Goal: Information Seeking & Learning: Check status

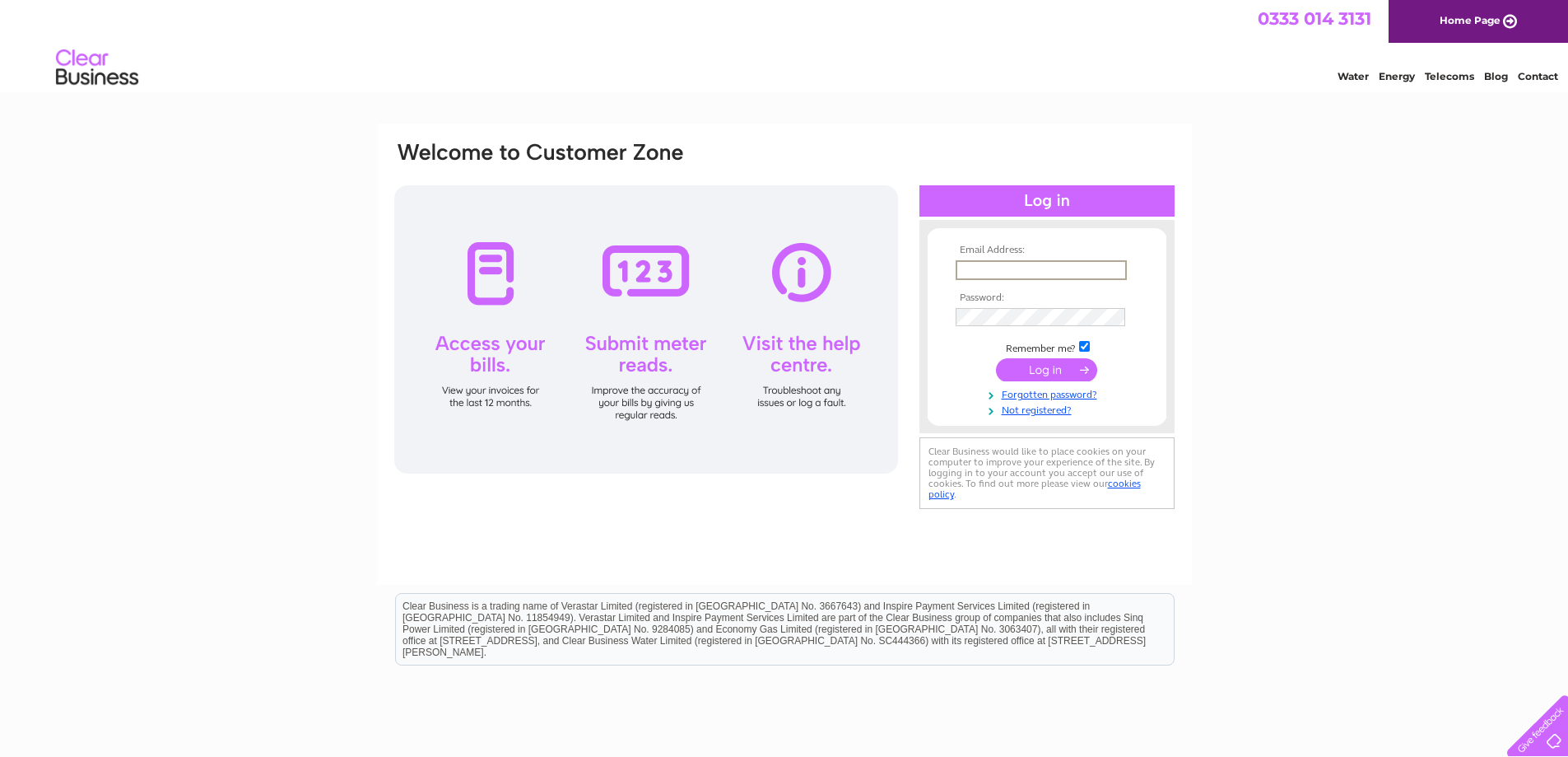
click at [986, 265] on input "text" at bounding box center [1041, 270] width 171 height 19
type input "lidomotors@hotmail.com"
click at [996, 358] on input "submit" at bounding box center [1047, 369] width 101 height 23
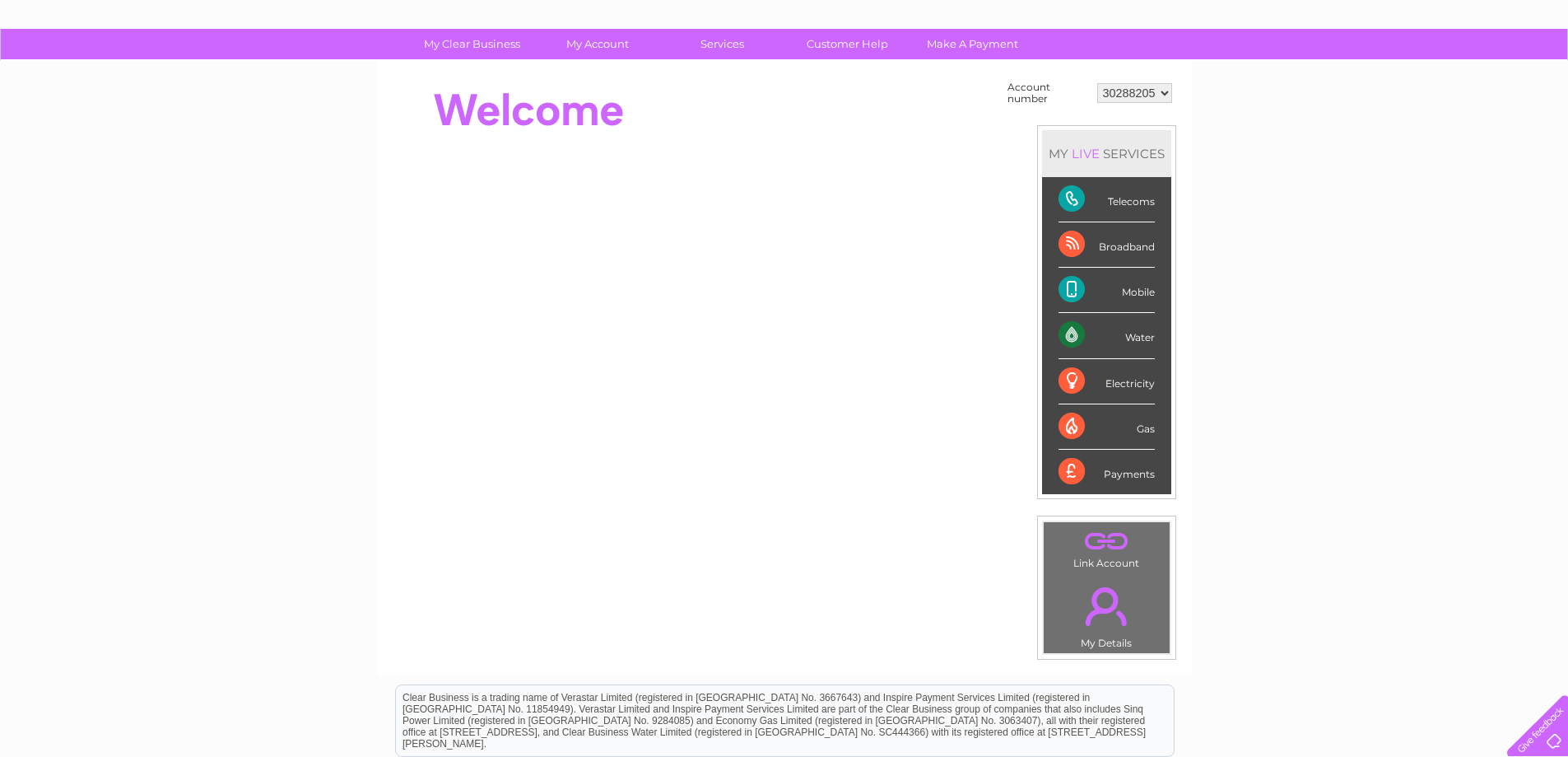
scroll to position [83, 0]
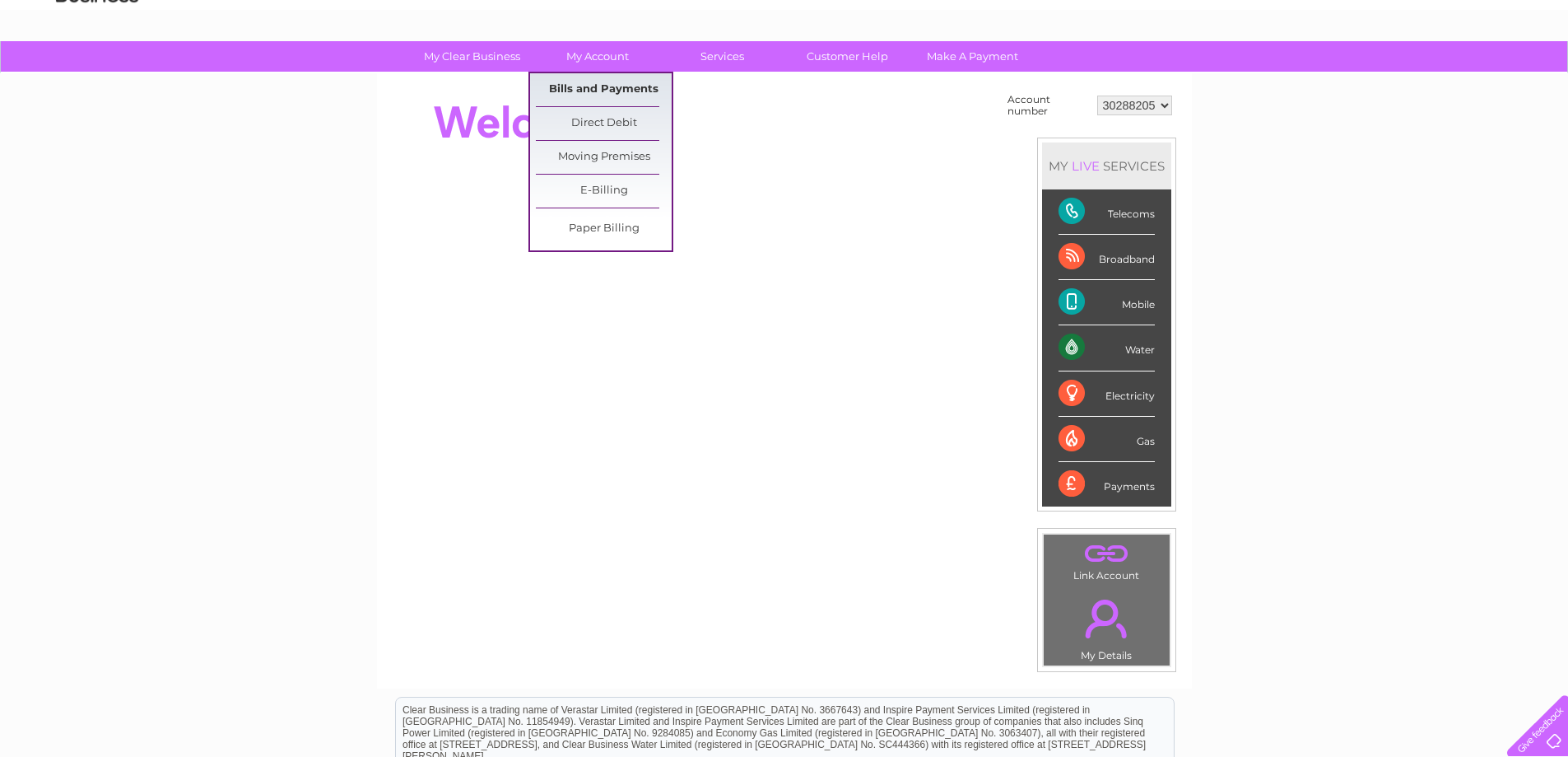
click at [589, 92] on link "Bills and Payments" at bounding box center [604, 90] width 136 height 33
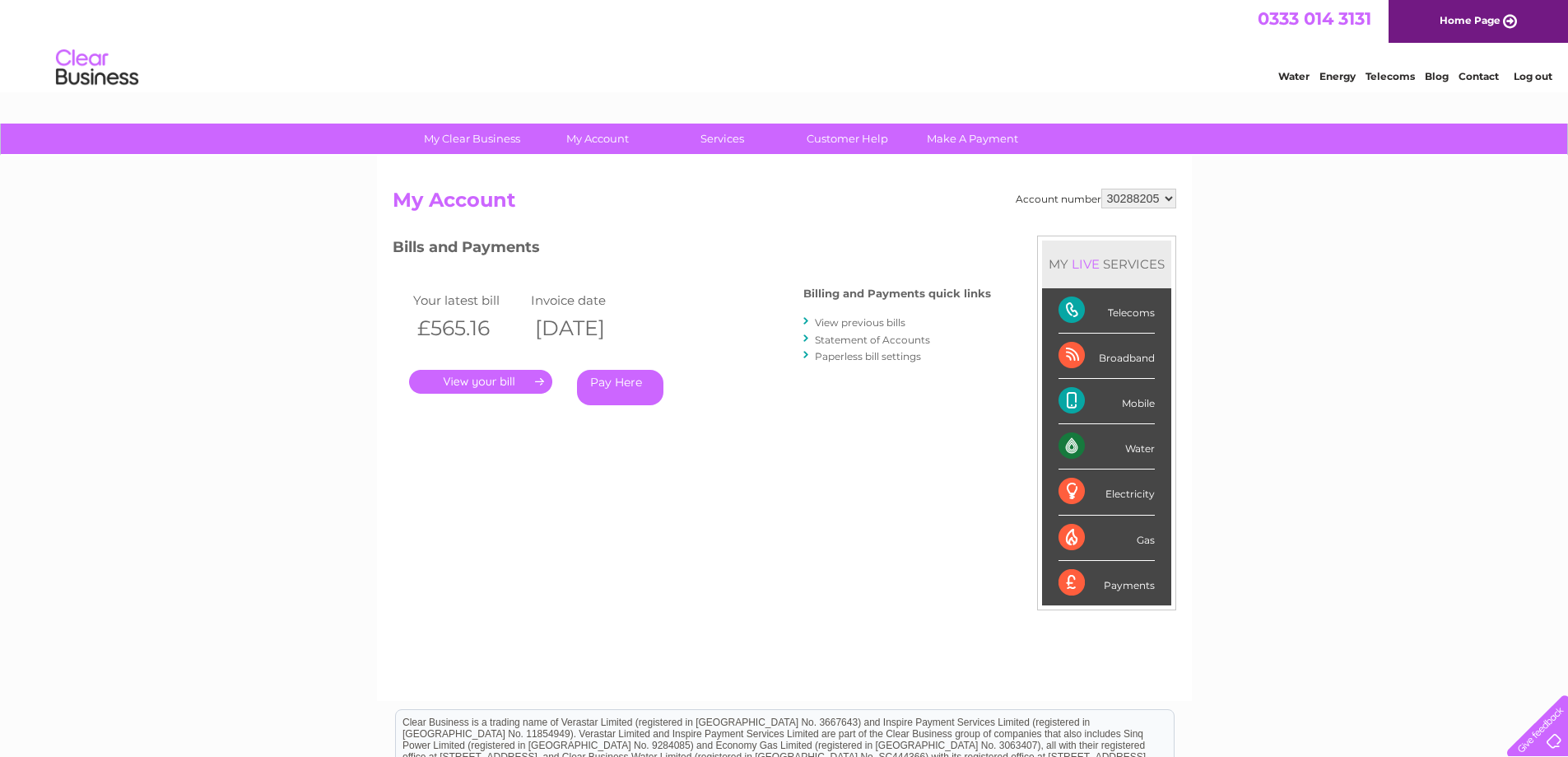
click at [492, 386] on link "." at bounding box center [481, 382] width 143 height 24
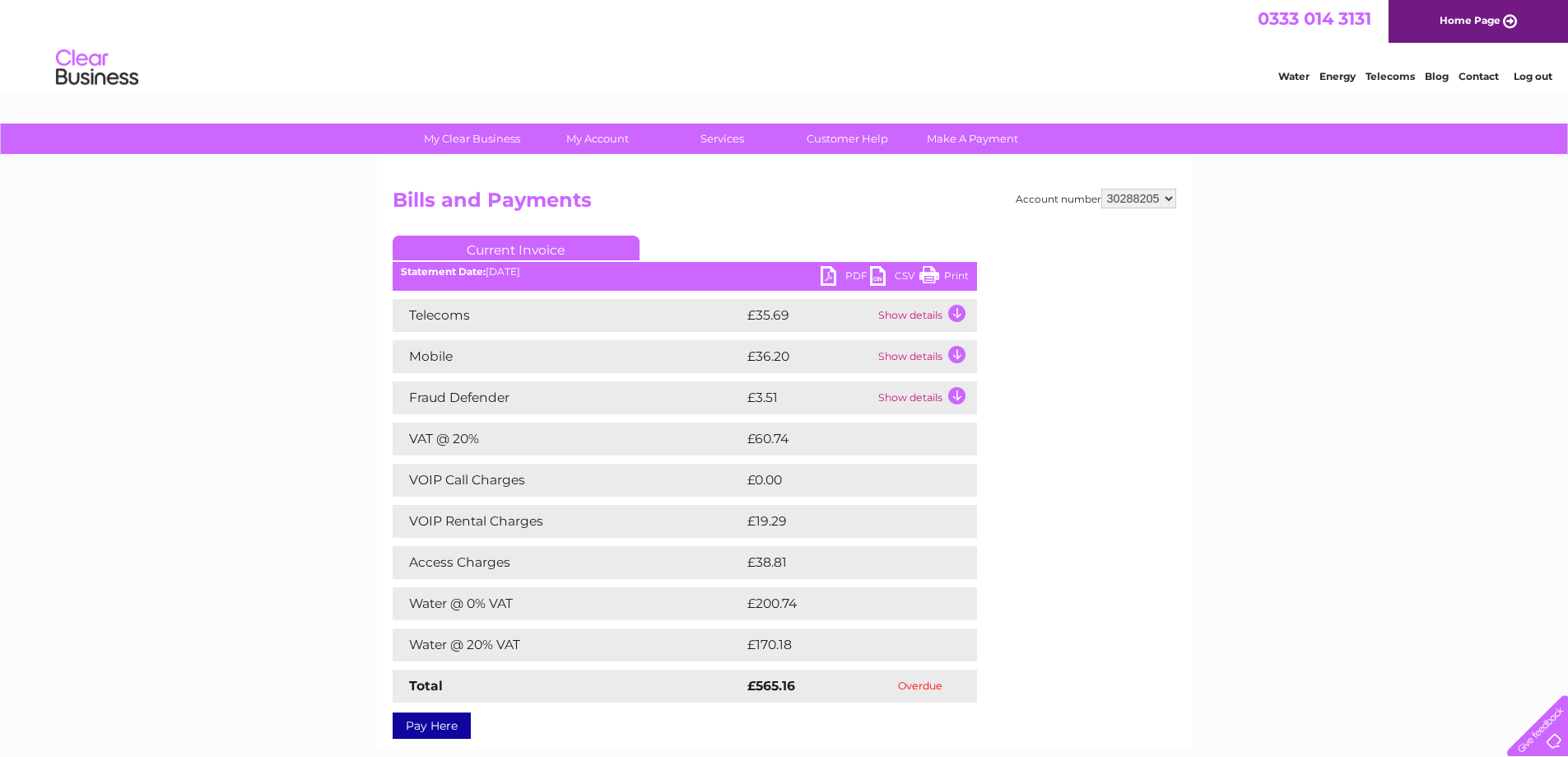
click at [341, 216] on div "My Clear Business Login Details My Details My Preferences Link Account My Accou…" at bounding box center [784, 577] width 1568 height 908
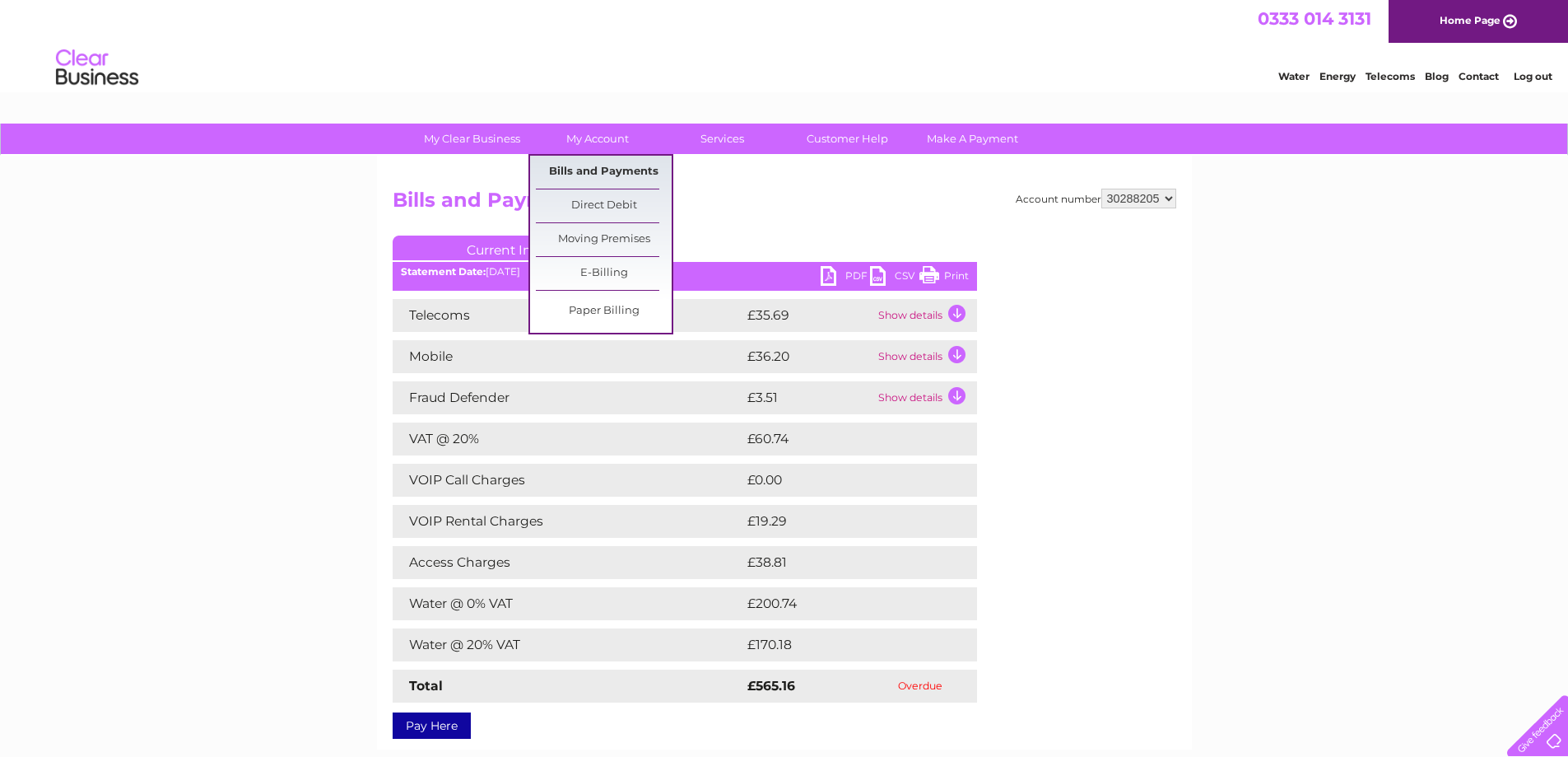
click at [590, 164] on link "Bills and Payments" at bounding box center [604, 172] width 136 height 33
click at [583, 171] on link "Bills and Payments" at bounding box center [604, 172] width 136 height 33
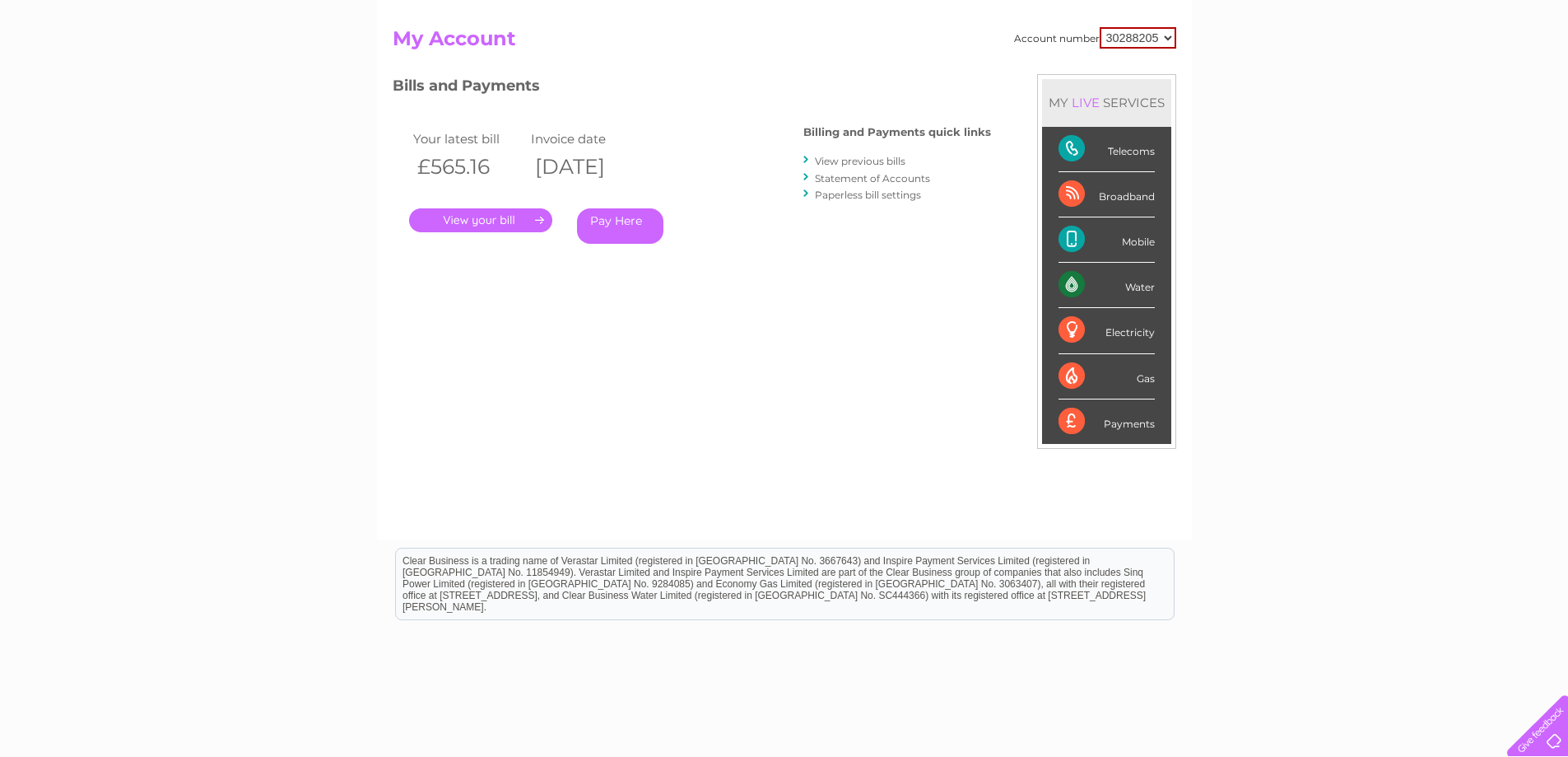
scroll to position [74, 0]
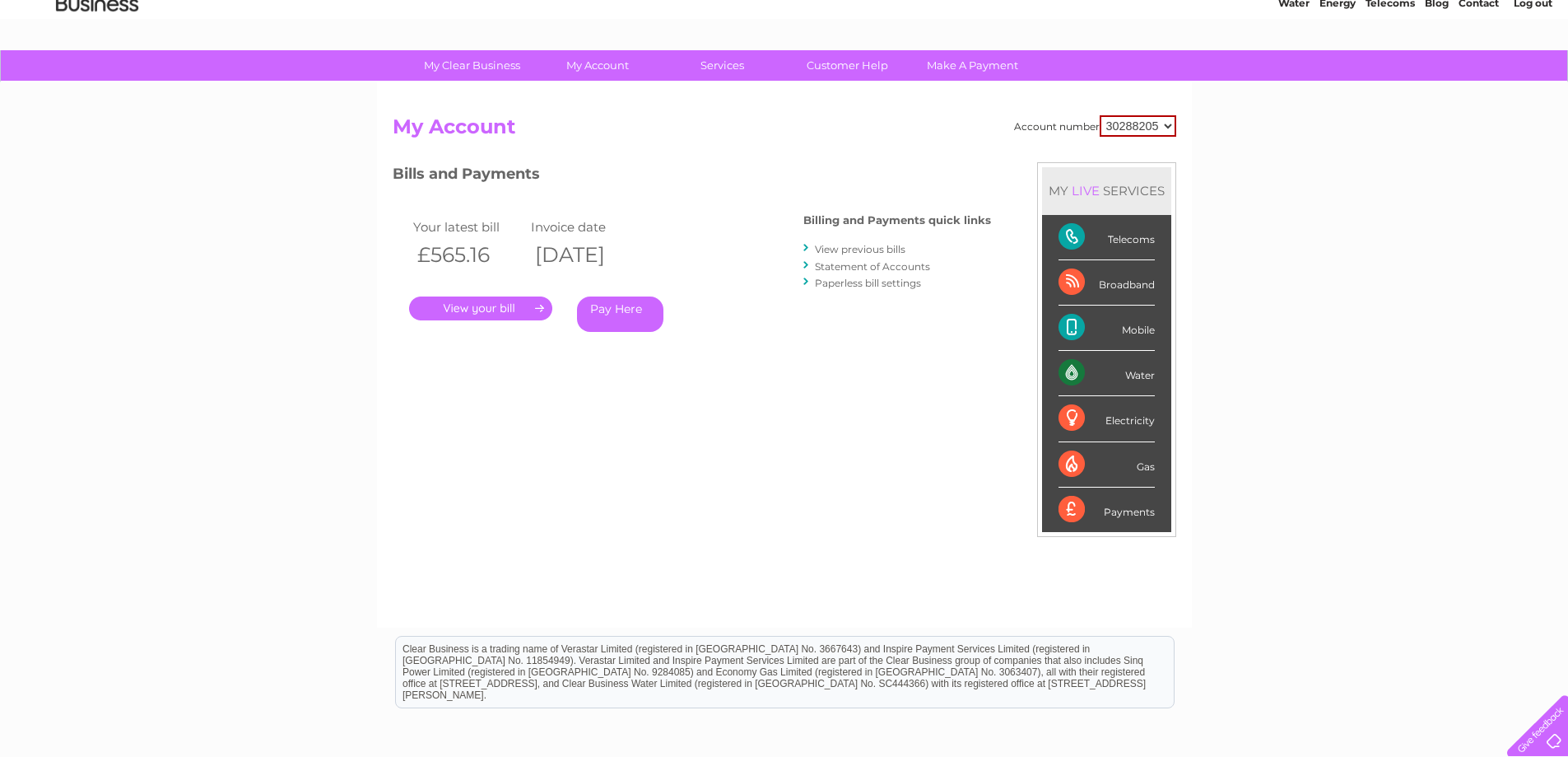
click at [1092, 511] on div "Payments" at bounding box center [1106, 510] width 97 height 44
click at [460, 310] on link "." at bounding box center [481, 308] width 143 height 24
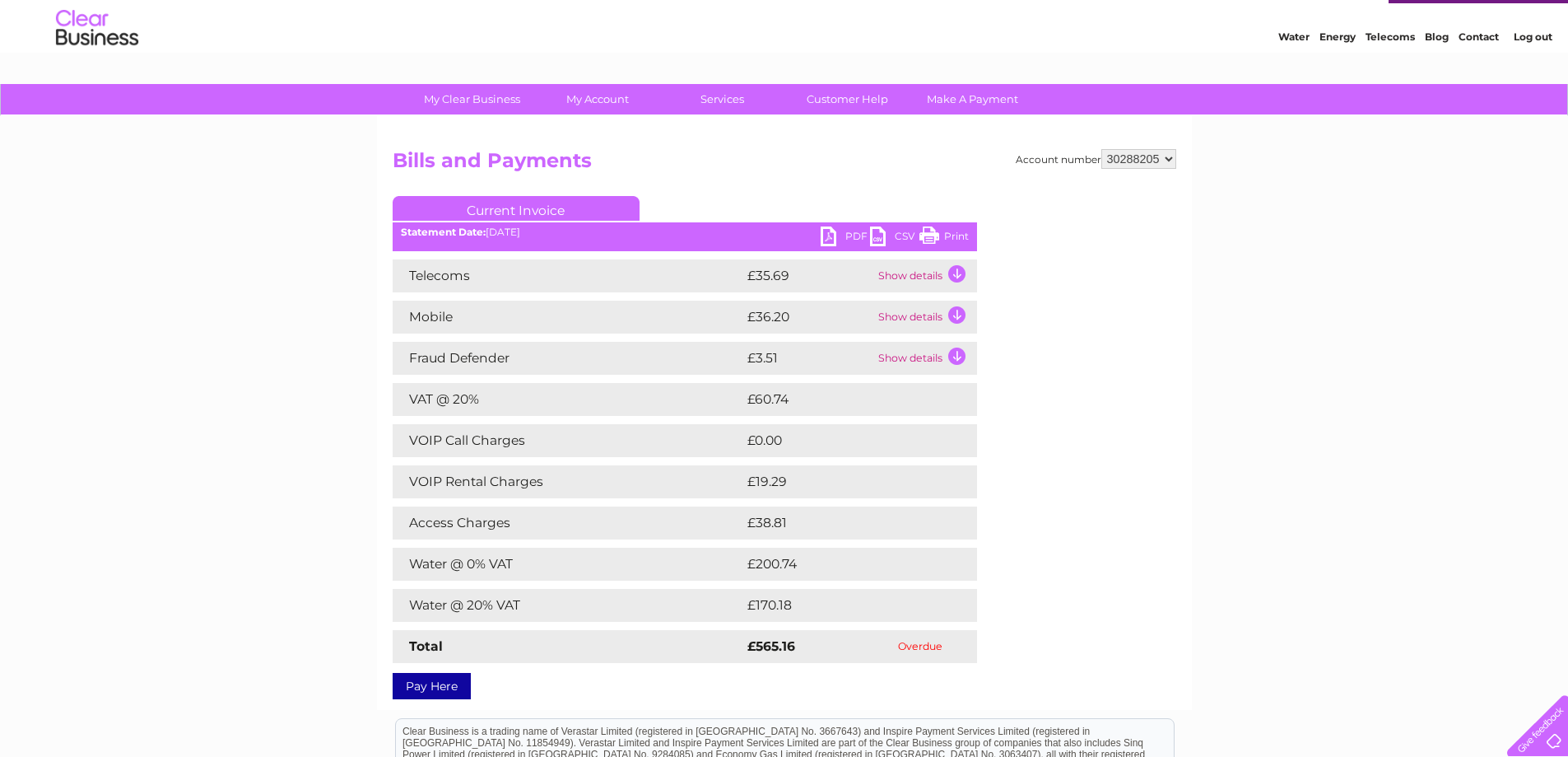
scroll to position [39, 0]
click at [507, 215] on link "Current Invoice" at bounding box center [516, 209] width 247 height 25
click at [509, 215] on link "Current Invoice" at bounding box center [516, 209] width 247 height 25
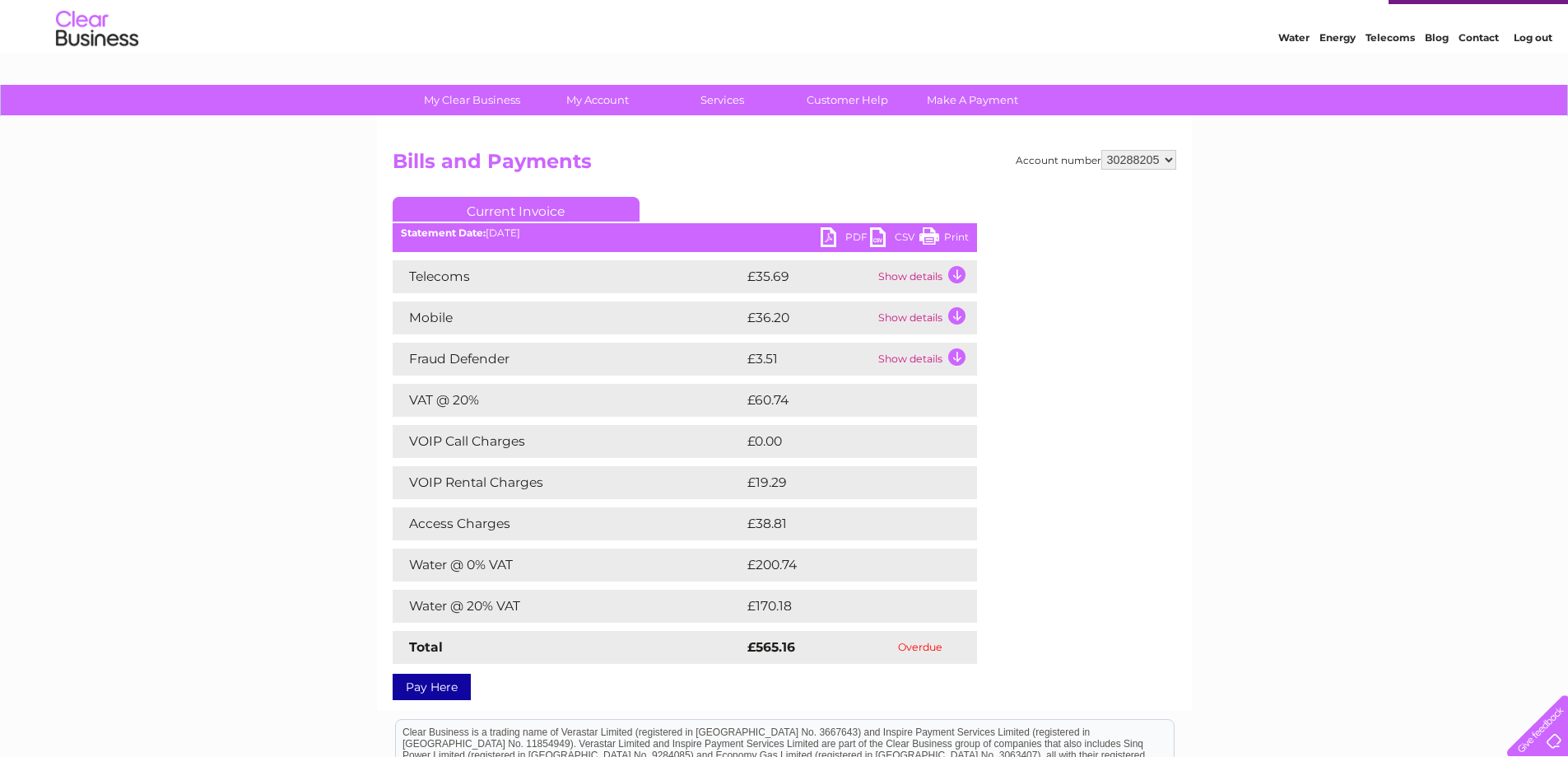
click at [594, 215] on link "Current Invoice" at bounding box center [516, 209] width 247 height 25
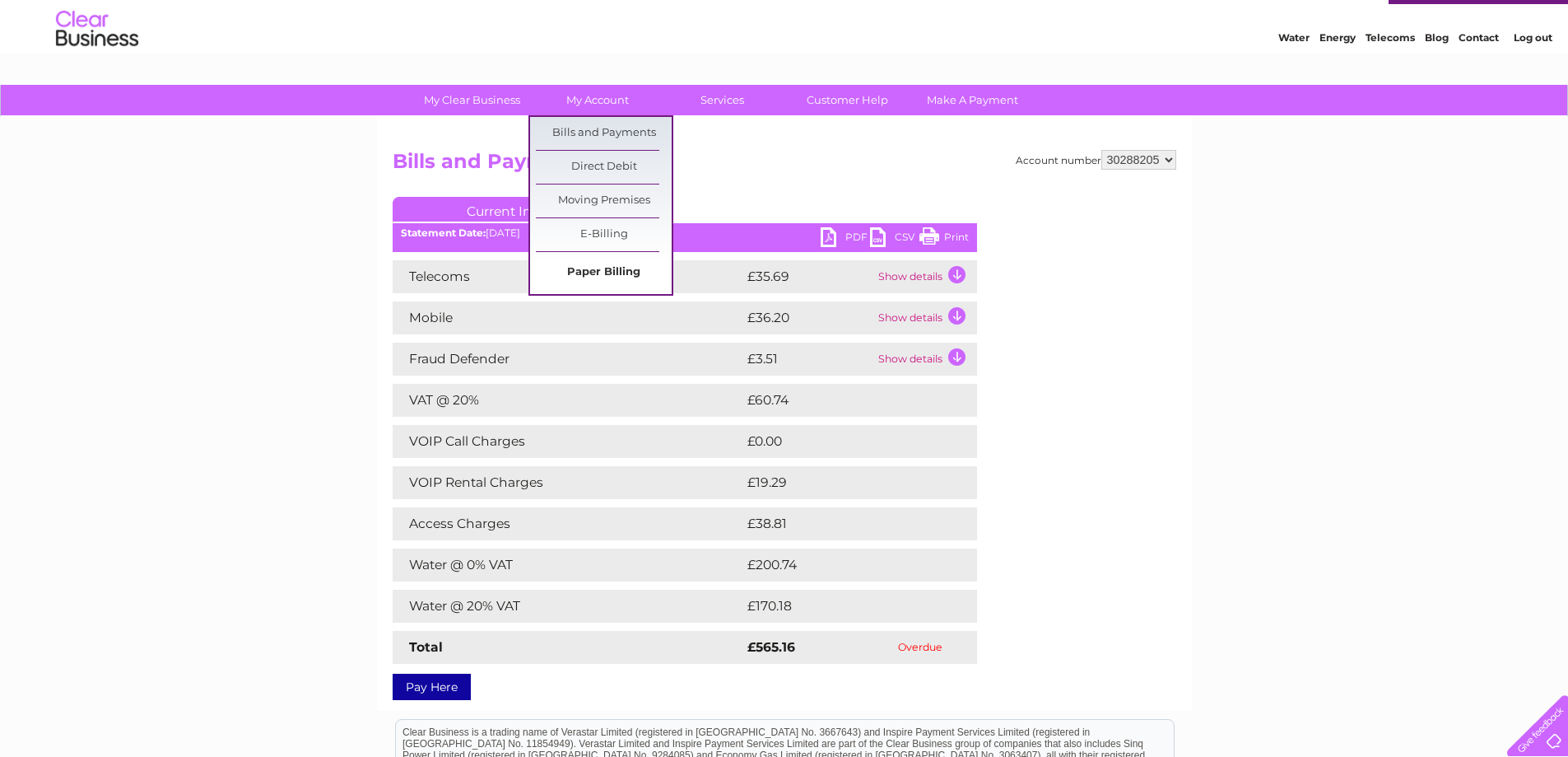
click at [597, 274] on link "Paper Billing" at bounding box center [604, 272] width 136 height 33
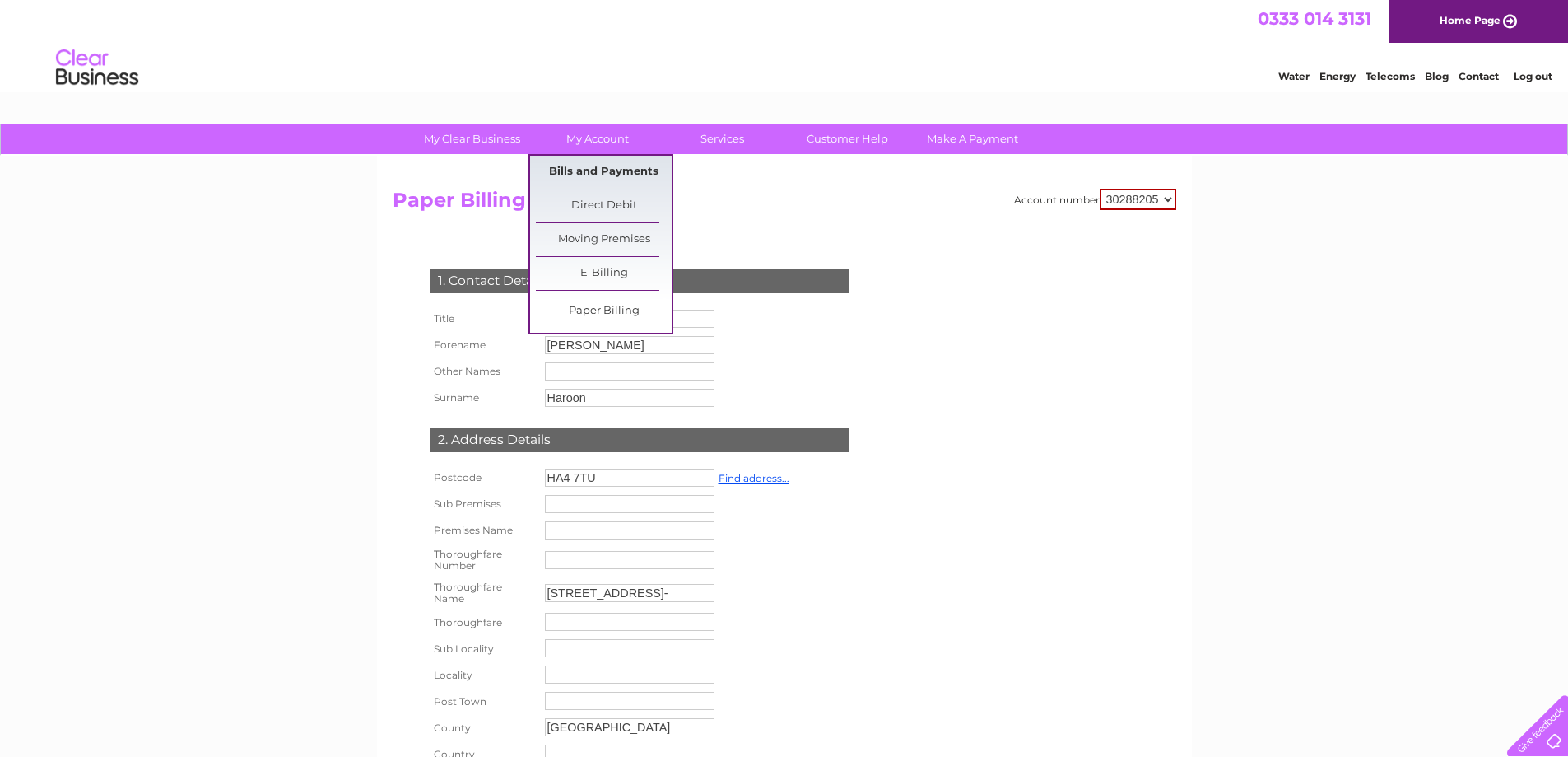
click at [601, 169] on link "Bills and Payments" at bounding box center [604, 172] width 136 height 33
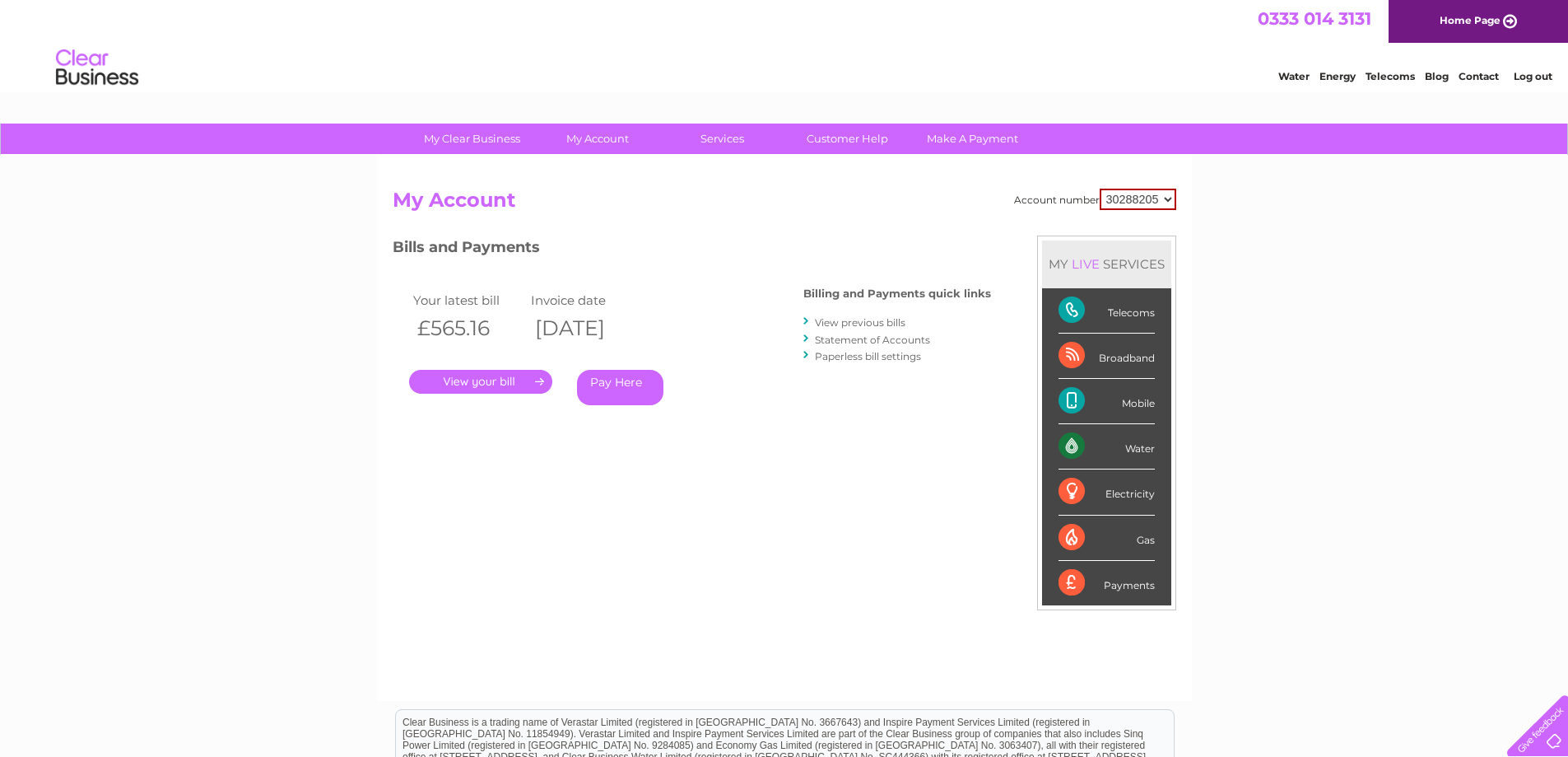
click at [847, 321] on link "View previous bills" at bounding box center [860, 322] width 90 height 12
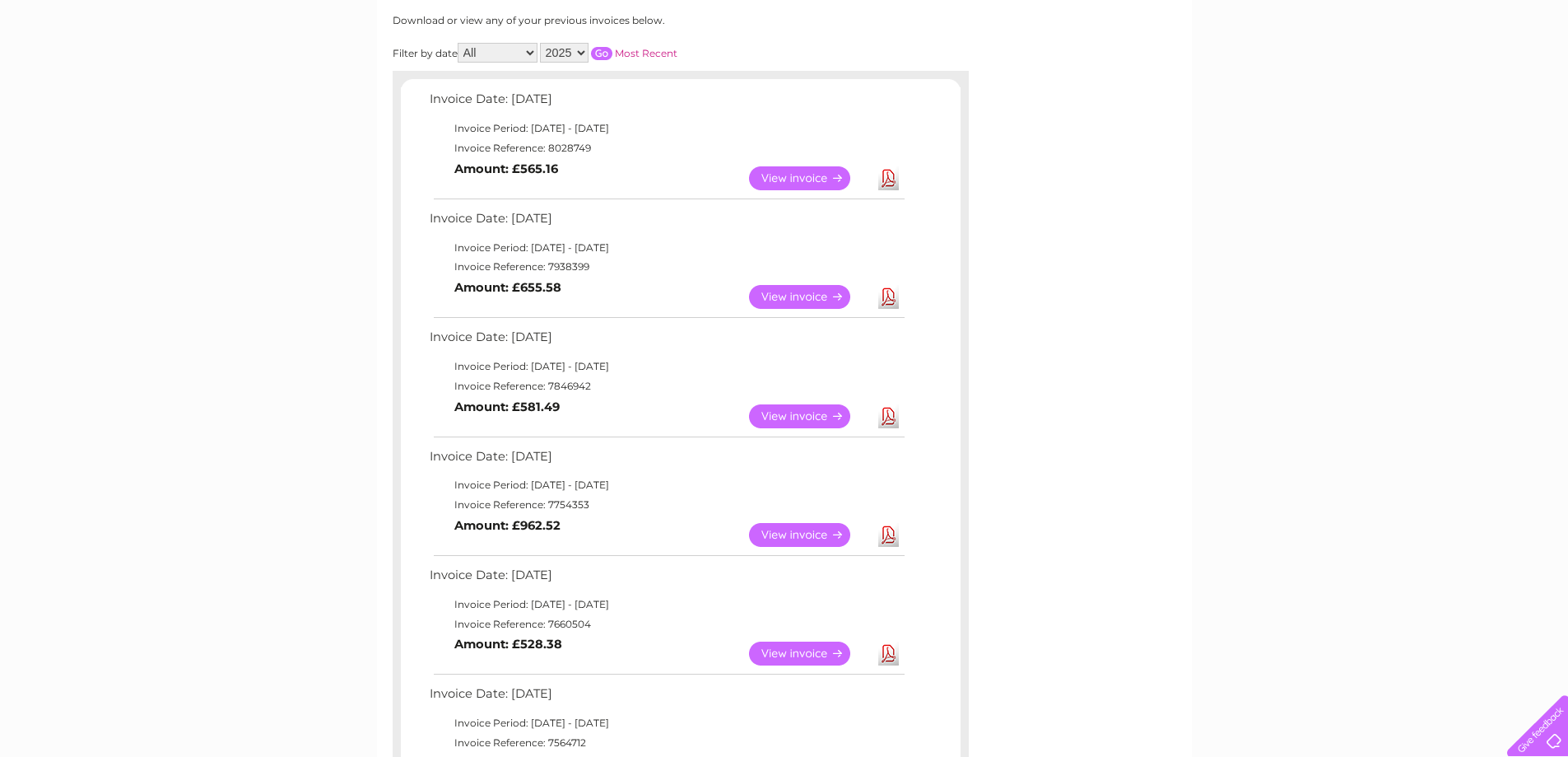
scroll to position [247, 0]
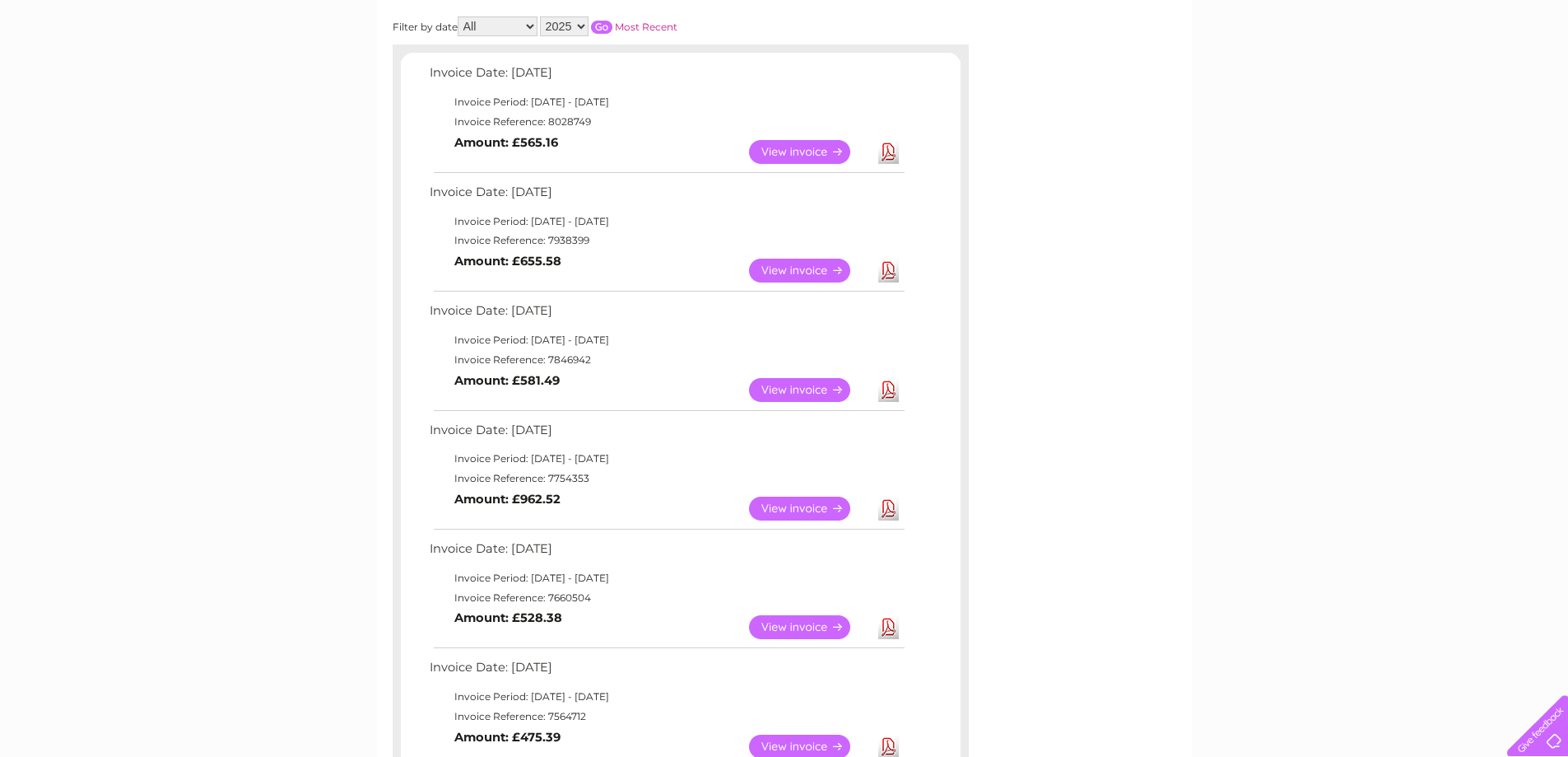
click at [790, 154] on link "View" at bounding box center [810, 152] width 121 height 24
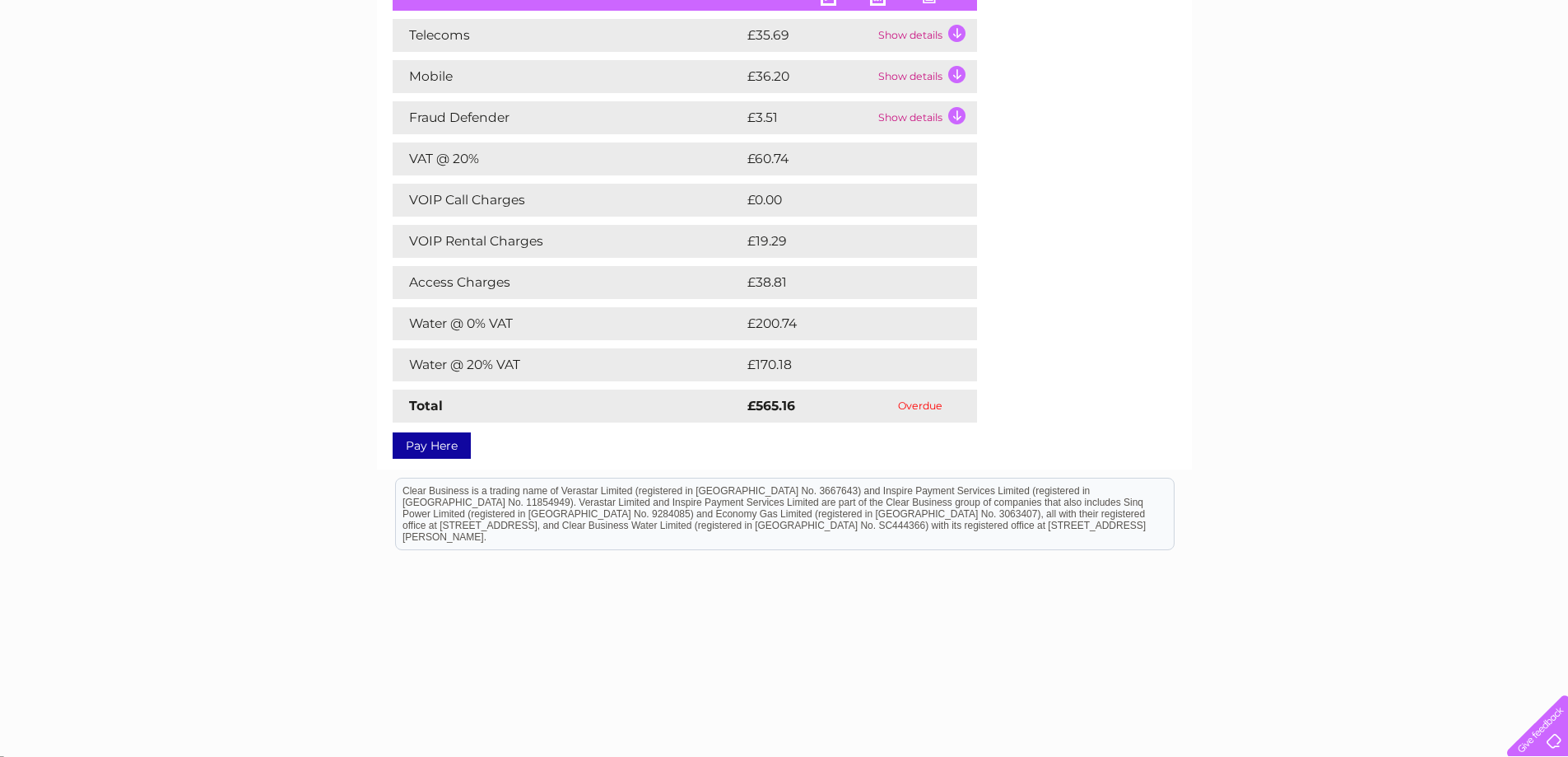
scroll to position [286, 0]
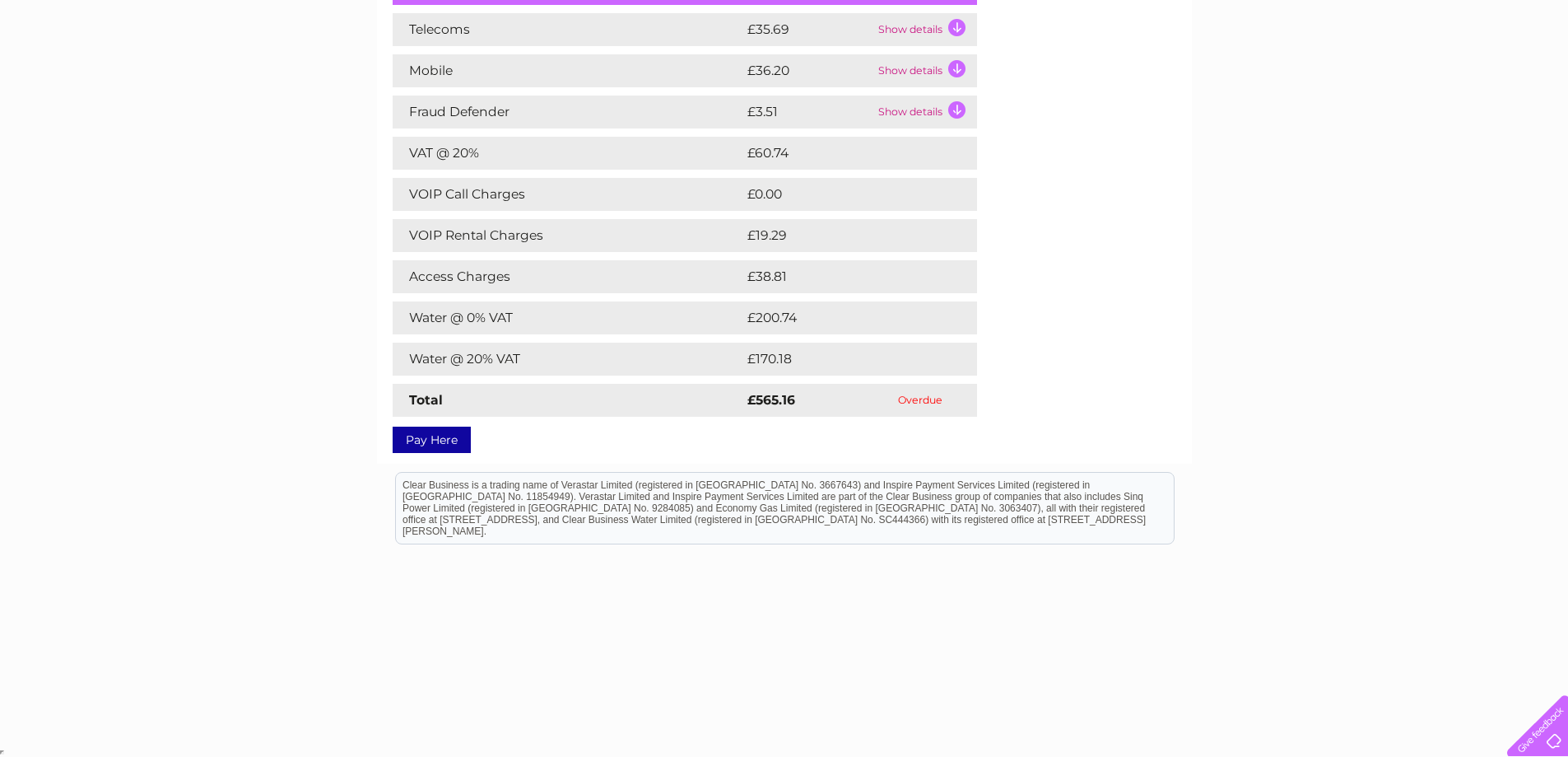
click at [928, 29] on td "Show details" at bounding box center [926, 29] width 103 height 33
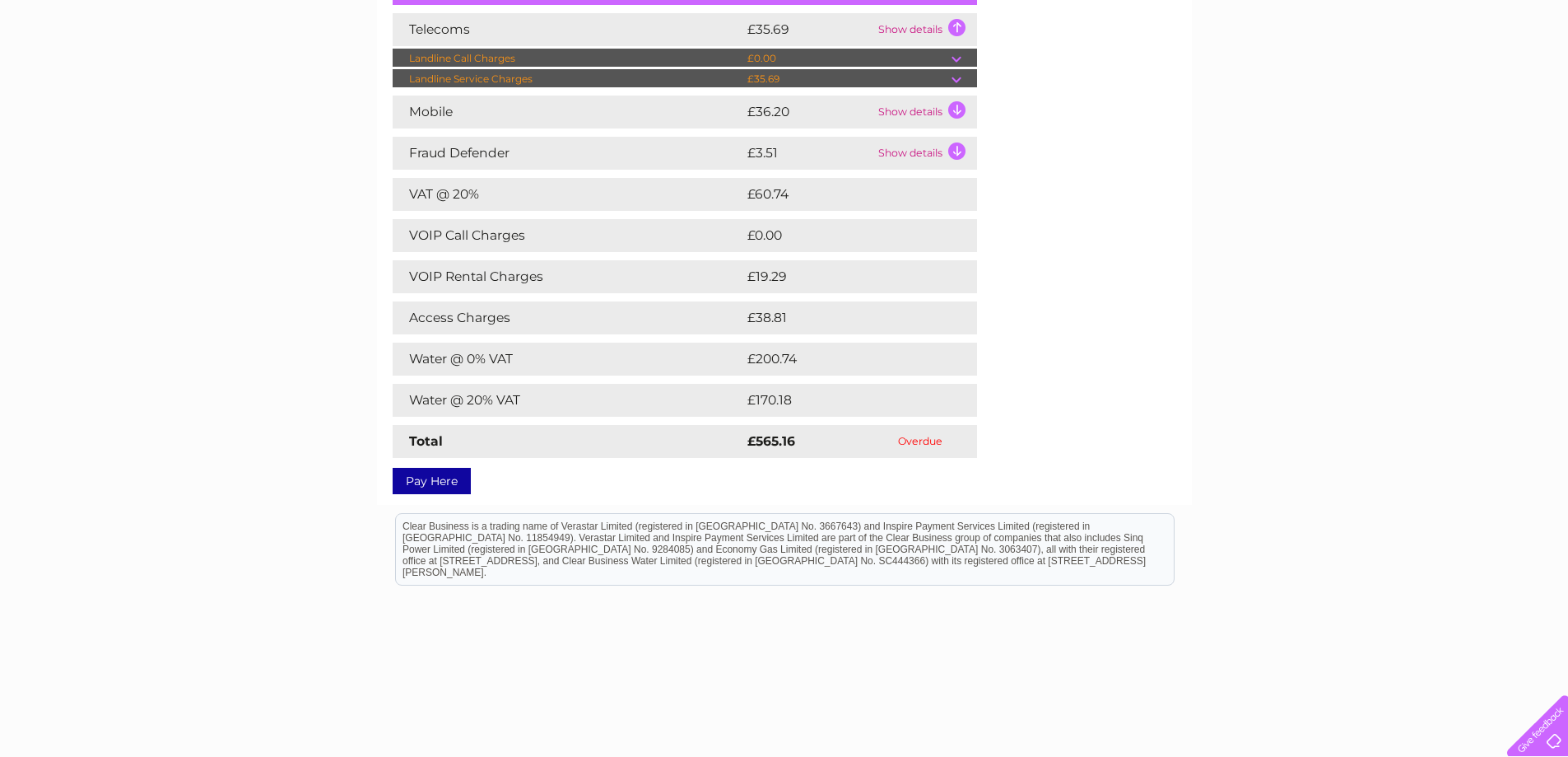
click at [1060, 197] on div "Account number 30288205 Bills and Payments Current Invoice PDF CSV Print" at bounding box center [784, 195] width 784 height 585
click at [944, 76] on td "£35.69" at bounding box center [847, 78] width 208 height 19
click at [938, 51] on td "£0.00" at bounding box center [847, 58] width 208 height 19
click at [959, 21] on td "Show details" at bounding box center [926, 29] width 103 height 33
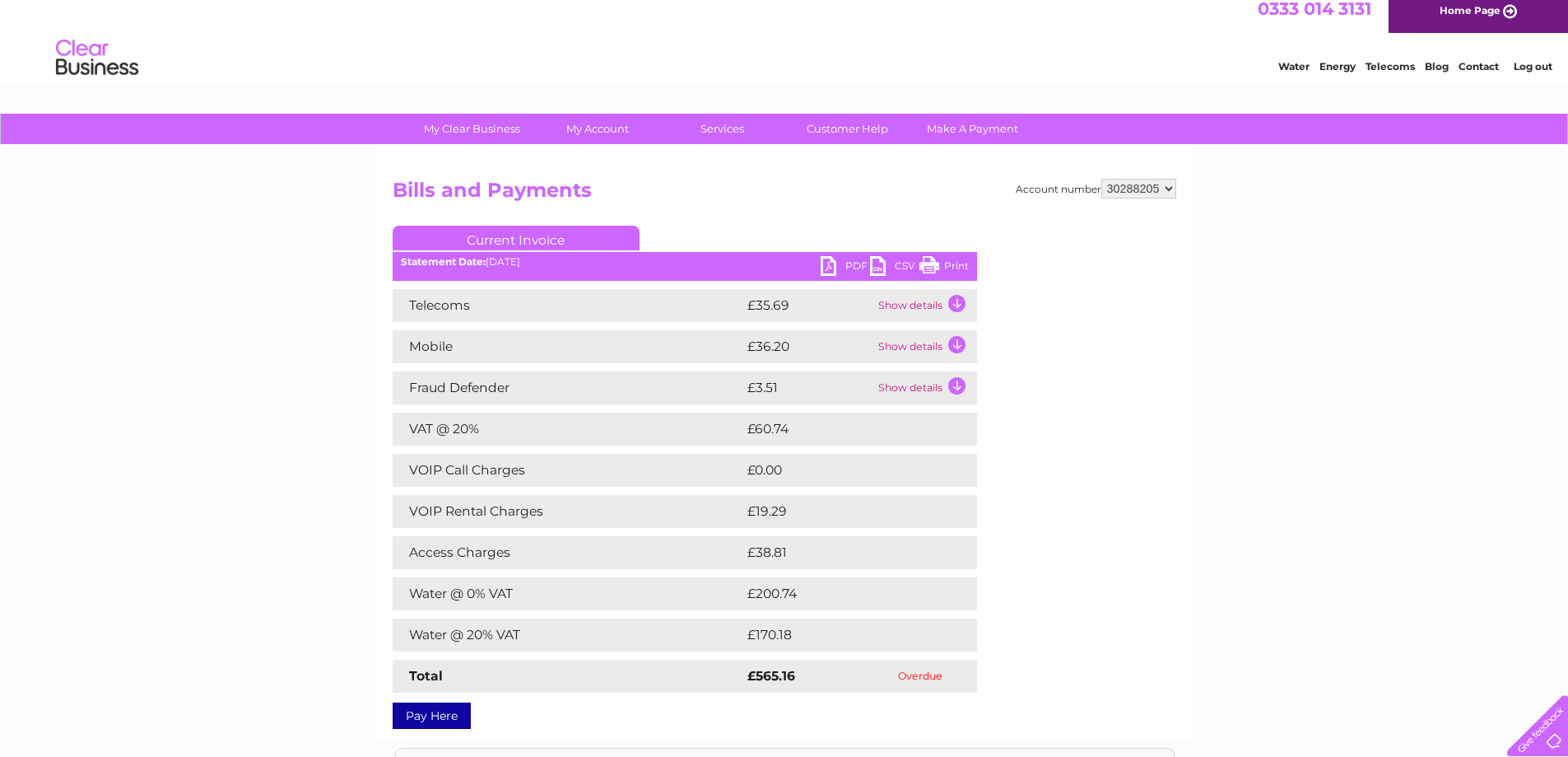
scroll to position [0, 0]
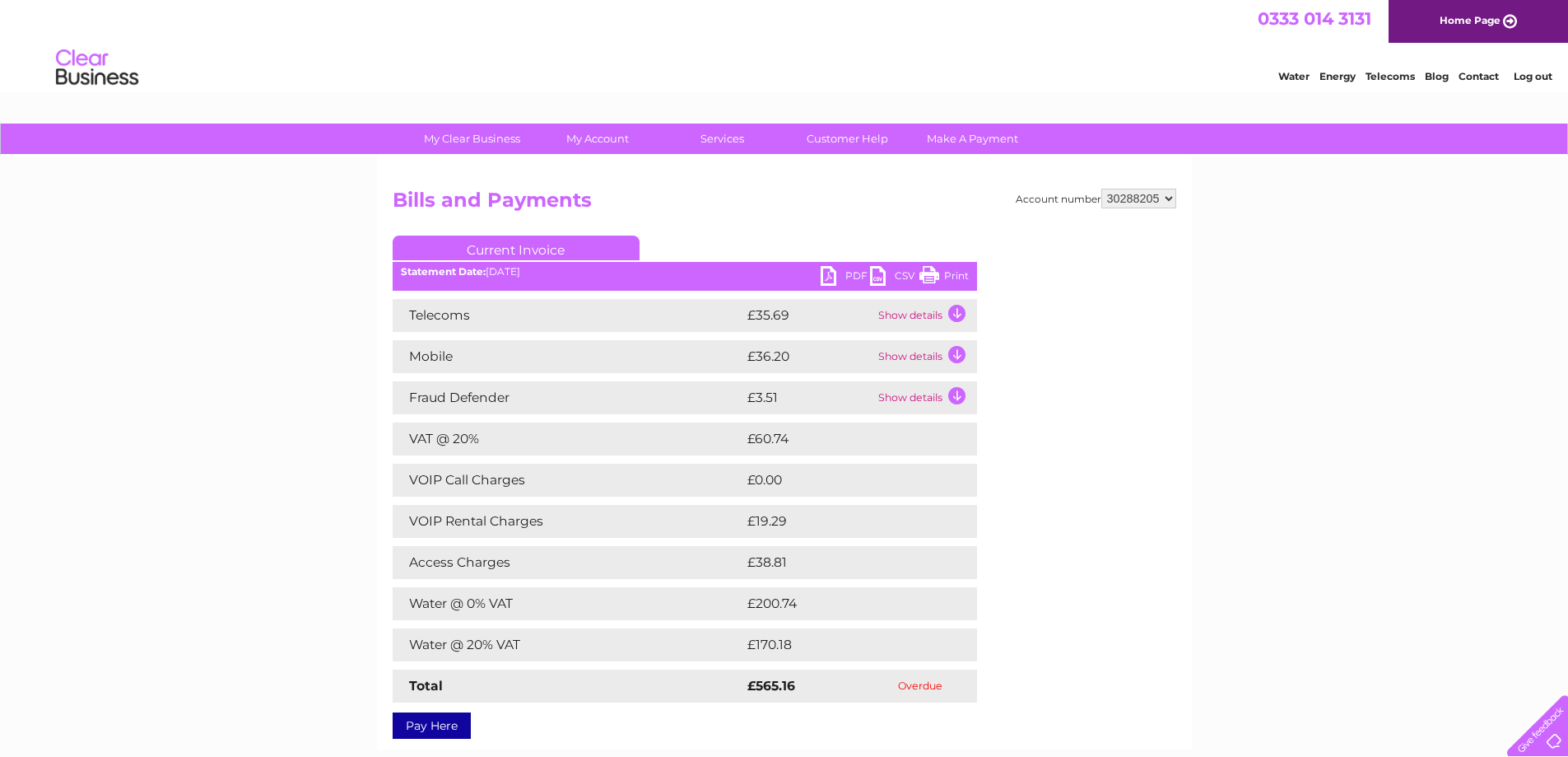
click at [942, 276] on link "Print" at bounding box center [944, 278] width 50 height 24
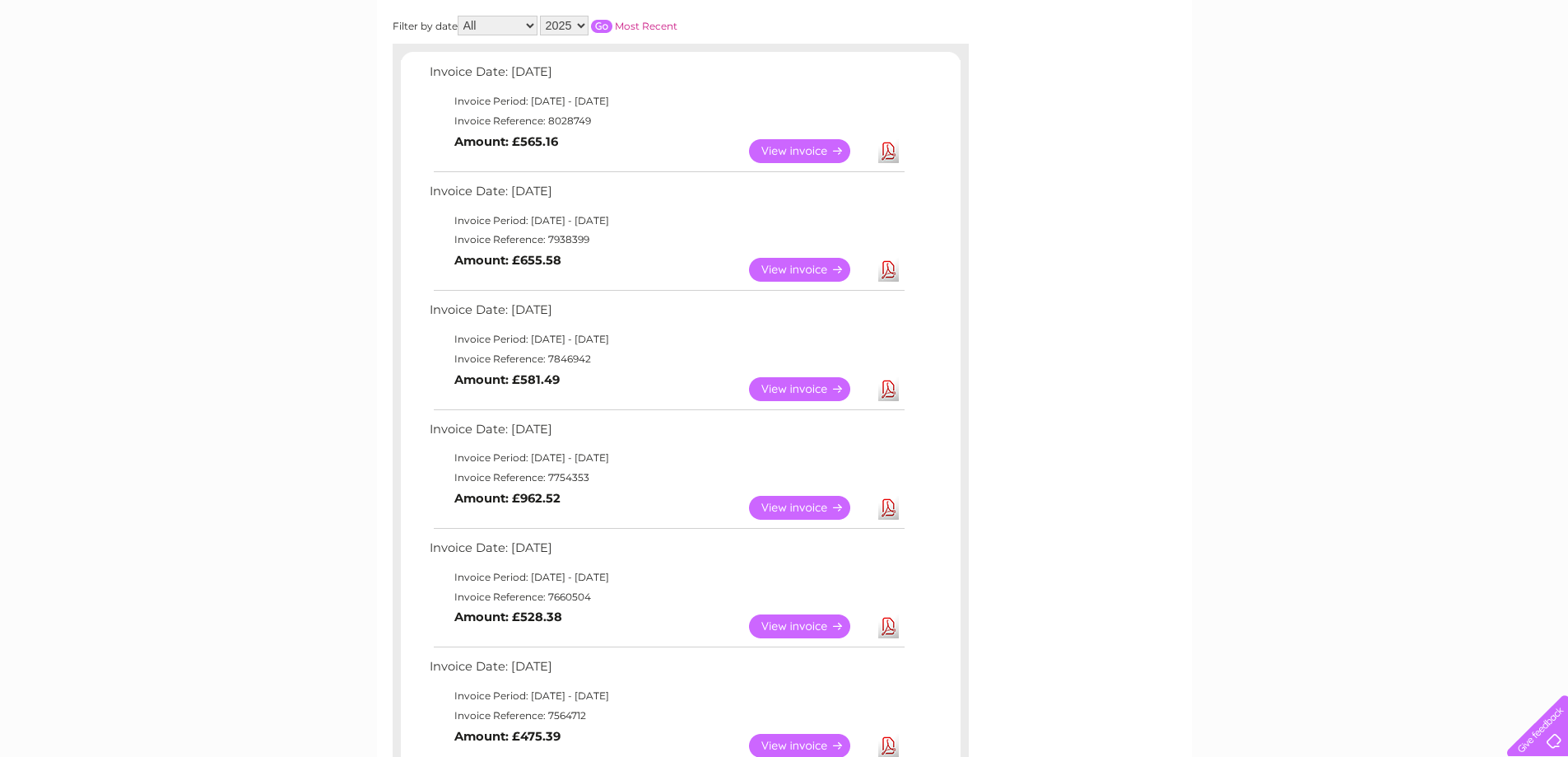
click at [811, 264] on link "View" at bounding box center [810, 270] width 121 height 24
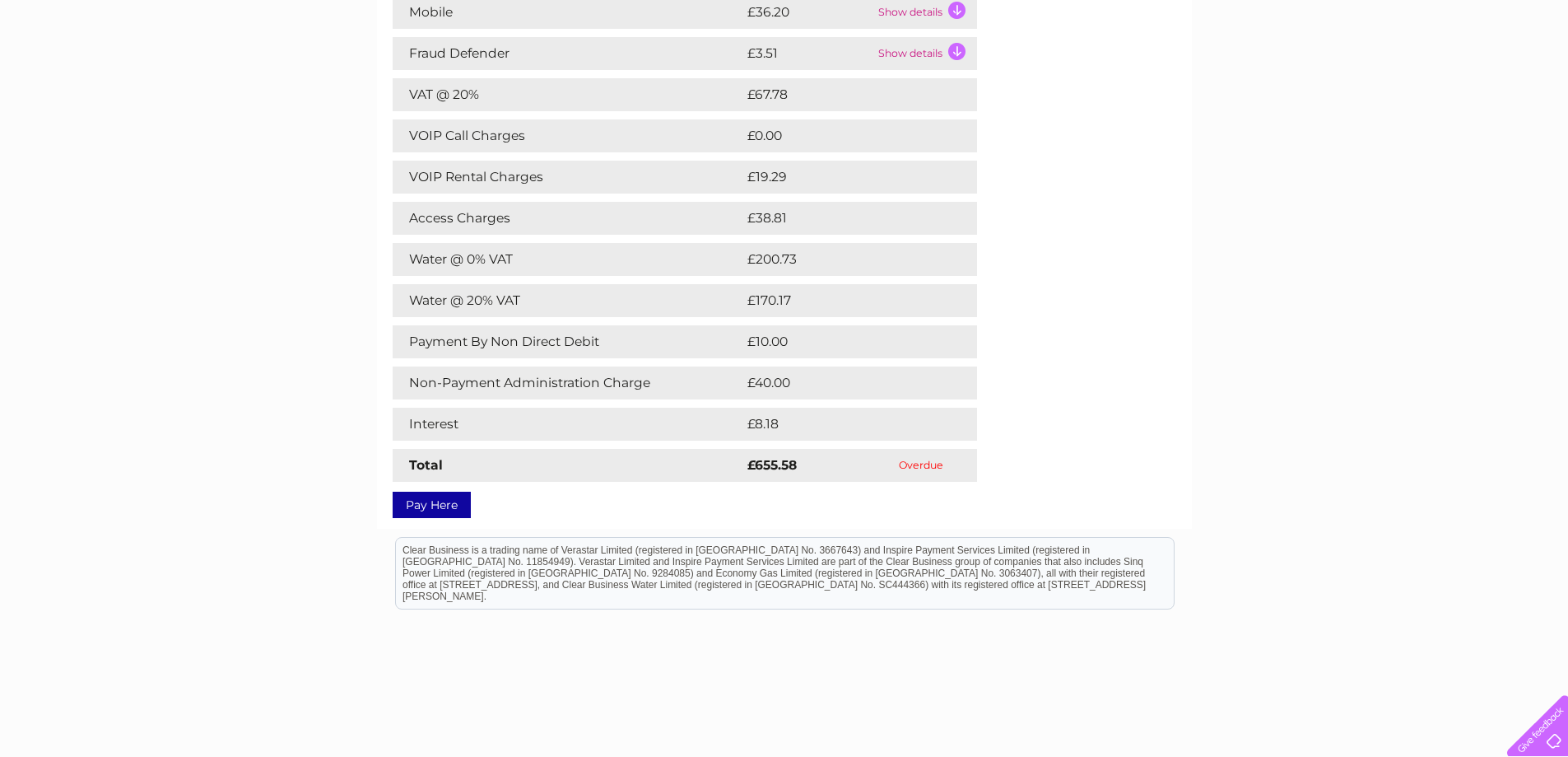
scroll to position [80, 0]
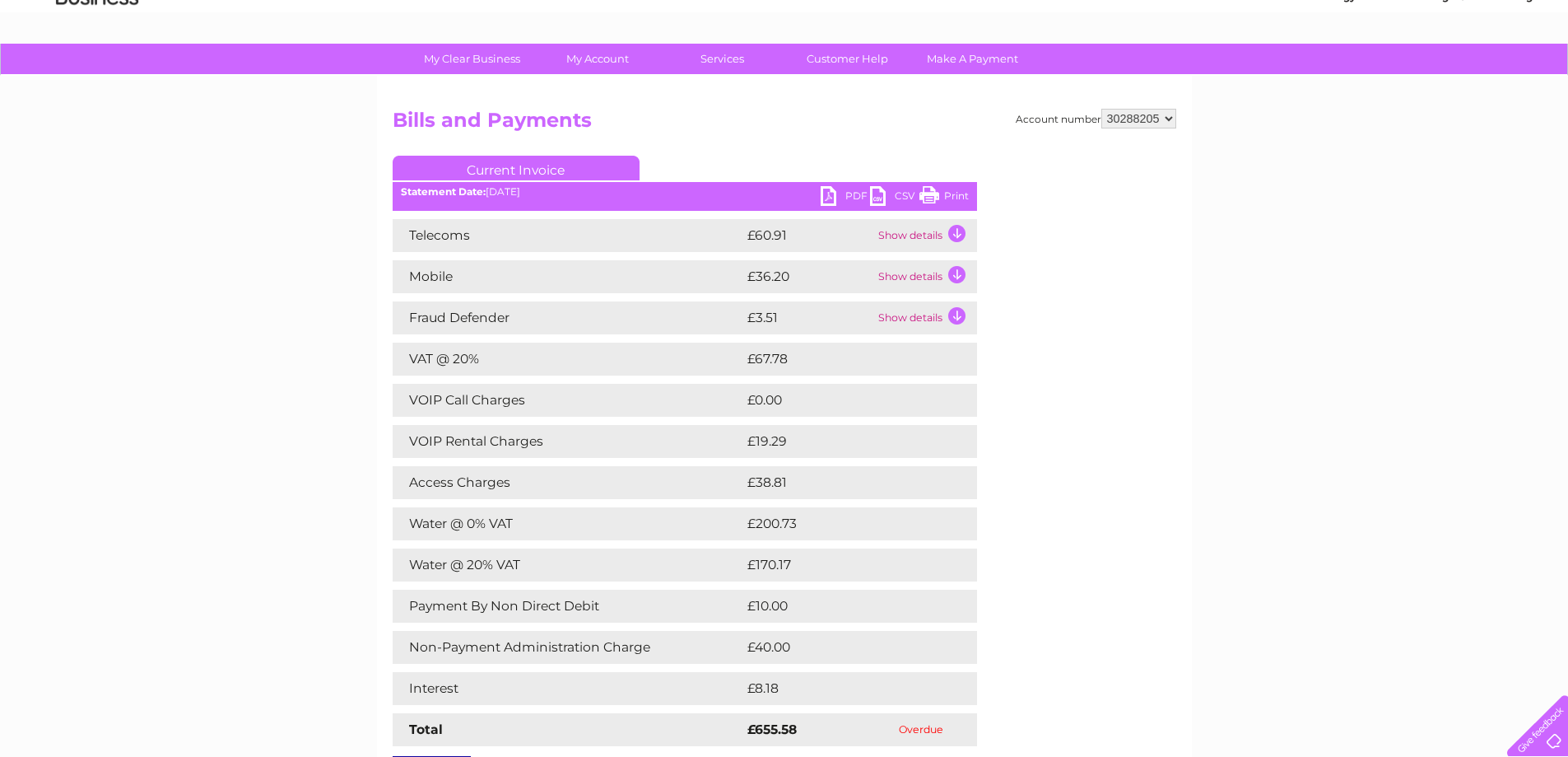
click at [956, 192] on link "Print" at bounding box center [944, 198] width 50 height 24
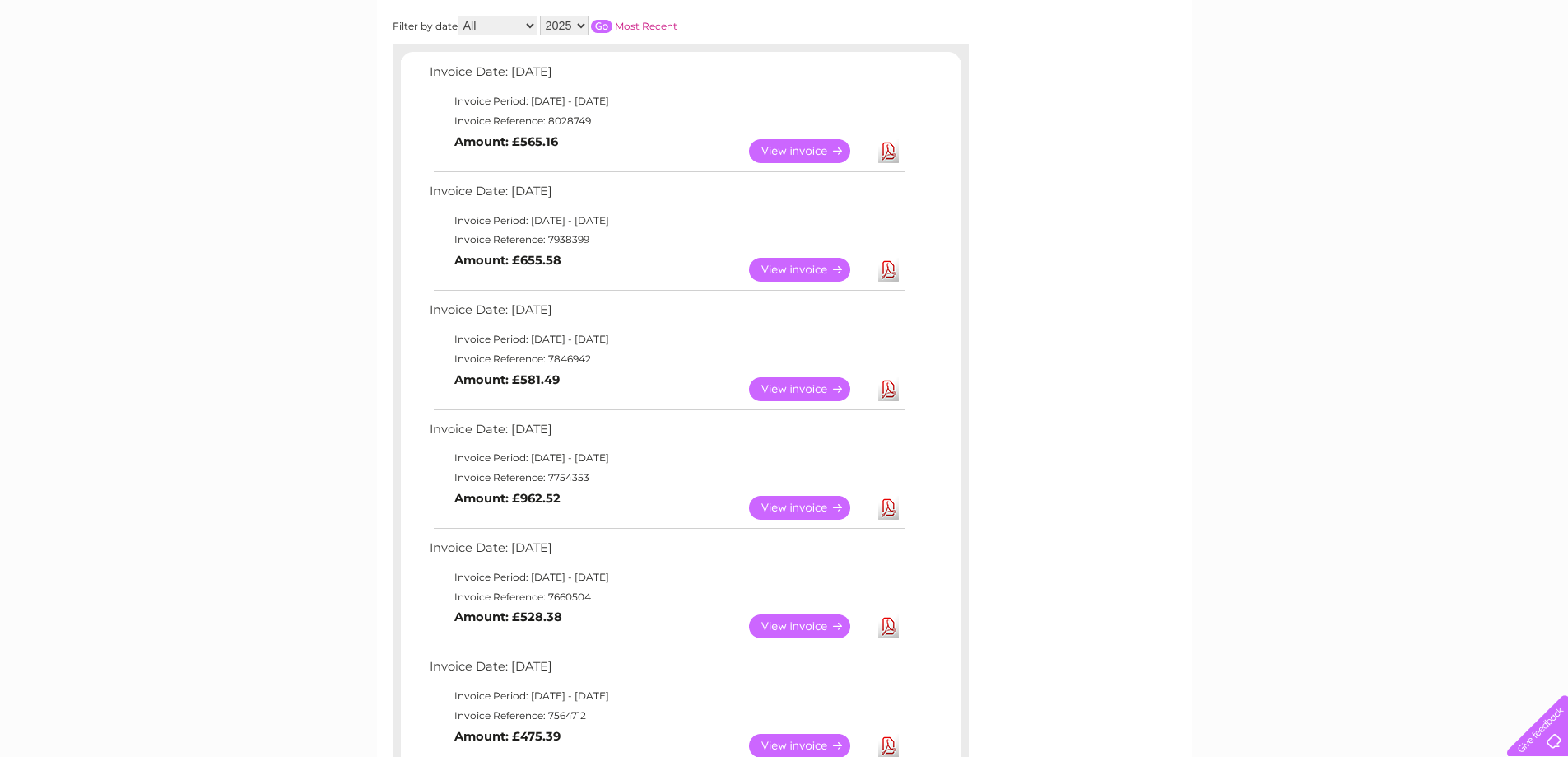
click at [783, 385] on link "View" at bounding box center [810, 389] width 121 height 24
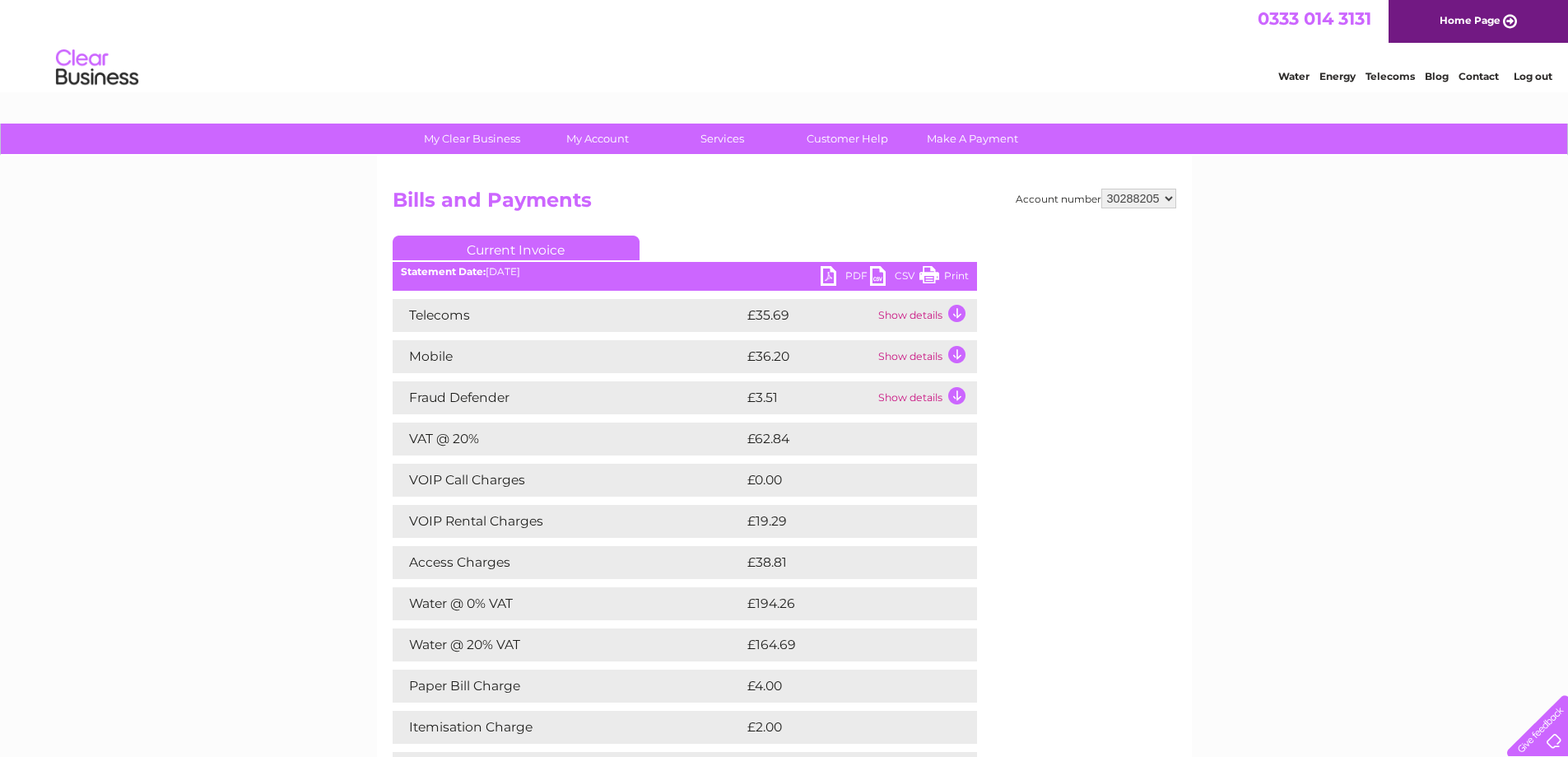
click at [960, 276] on link "Print" at bounding box center [944, 278] width 50 height 24
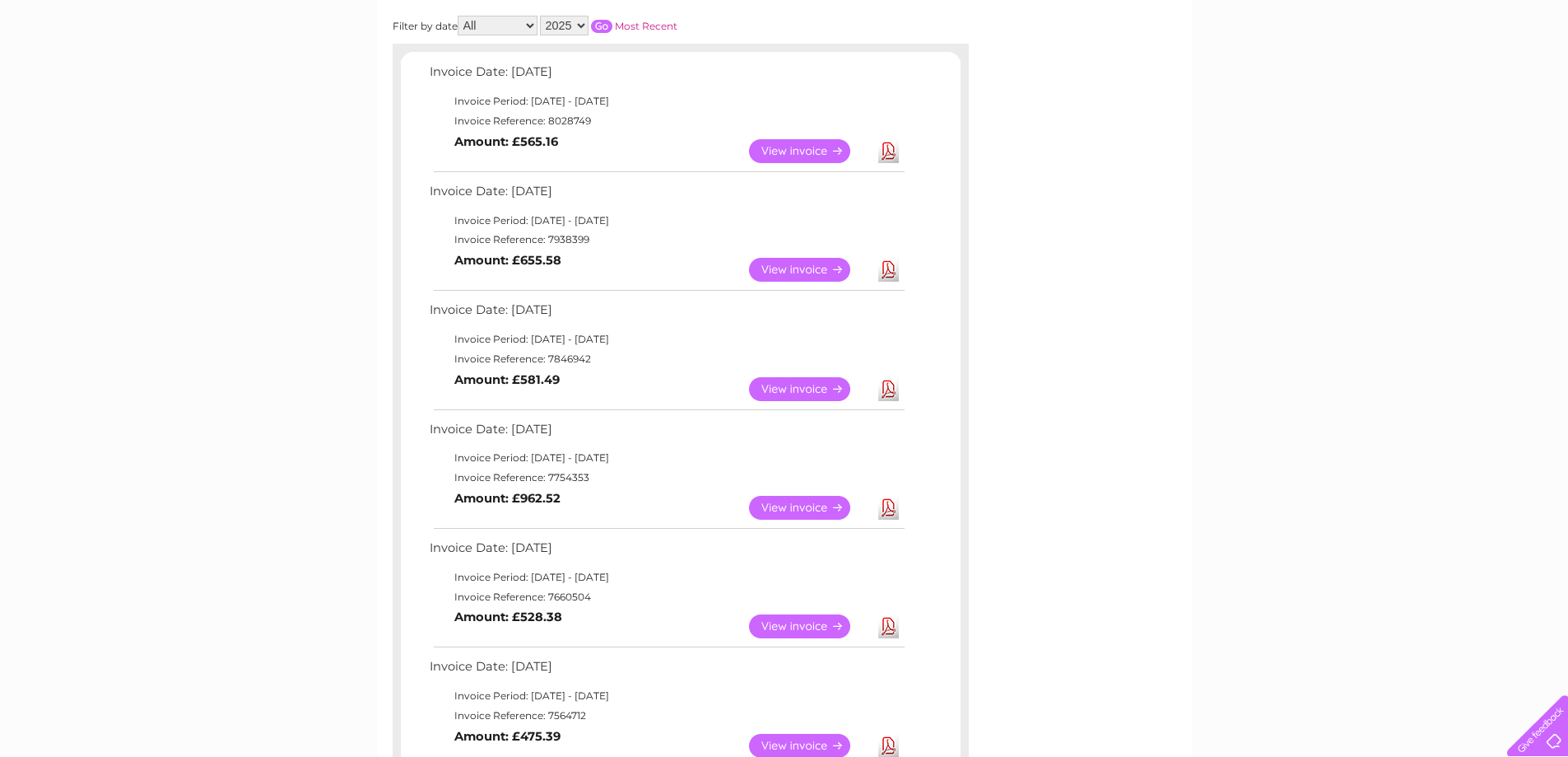
scroll to position [330, 0]
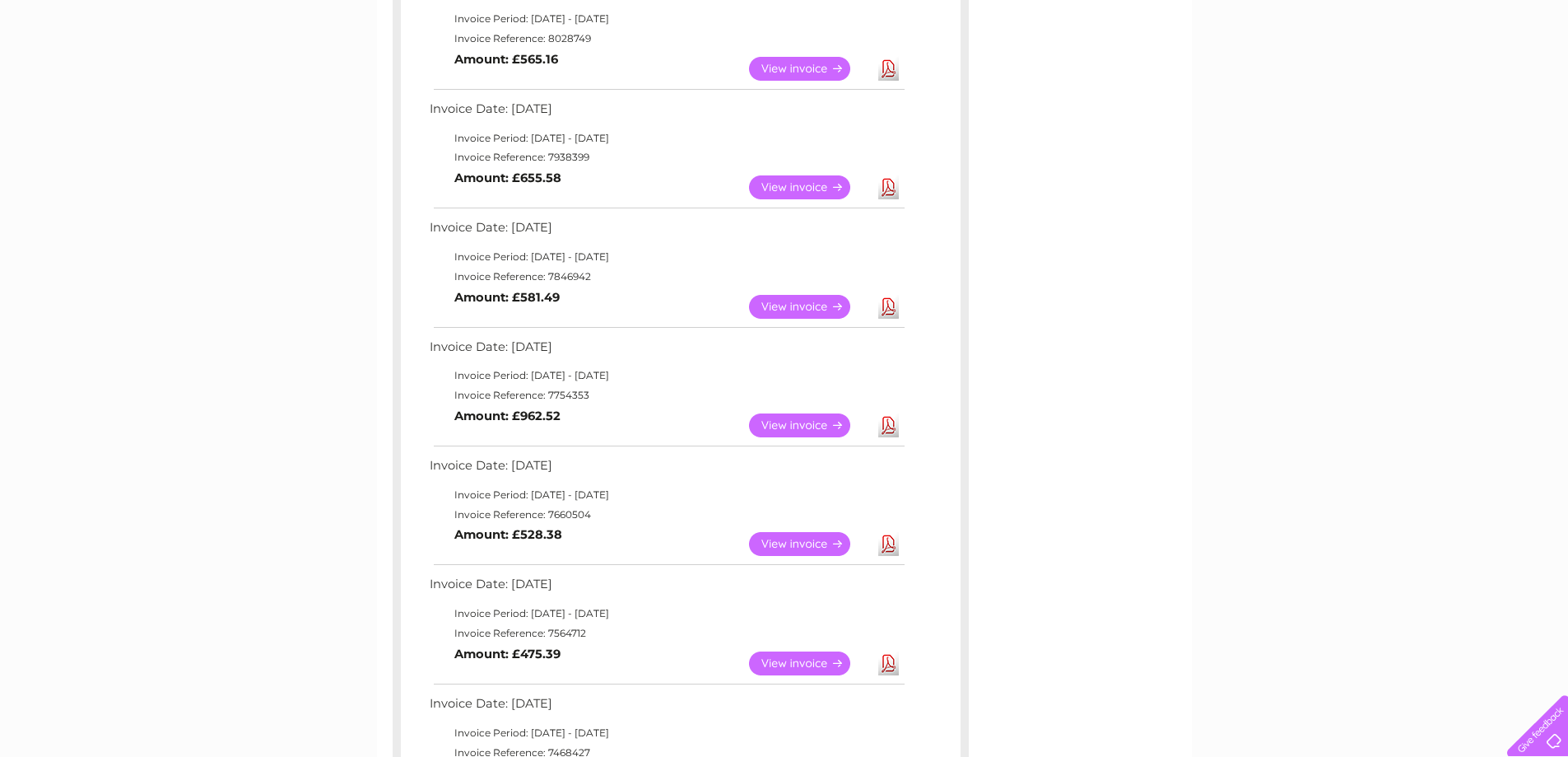
click at [793, 420] on link "View" at bounding box center [810, 425] width 121 height 24
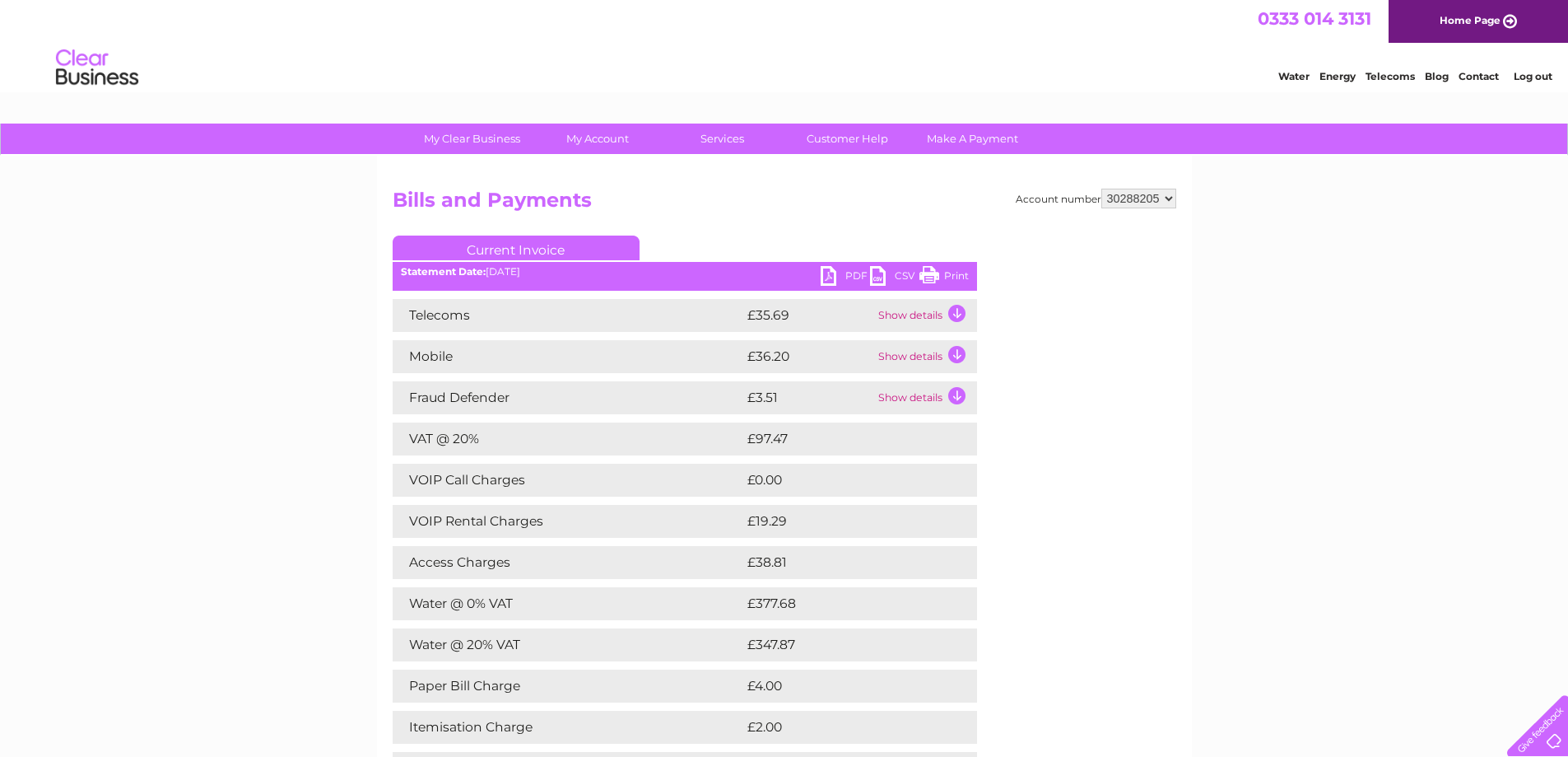
click at [956, 275] on link "Print" at bounding box center [944, 278] width 50 height 24
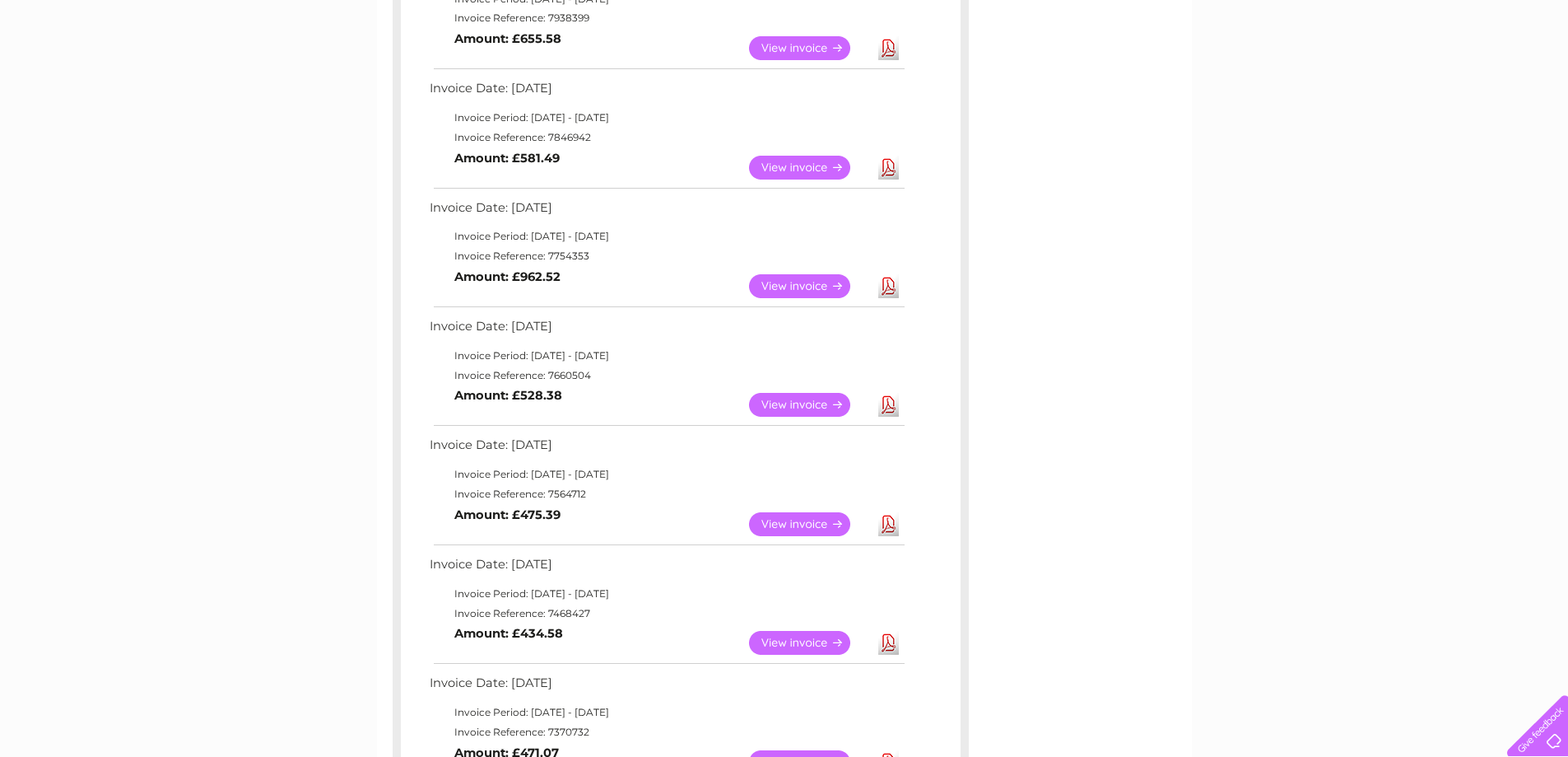
scroll to position [495, 0]
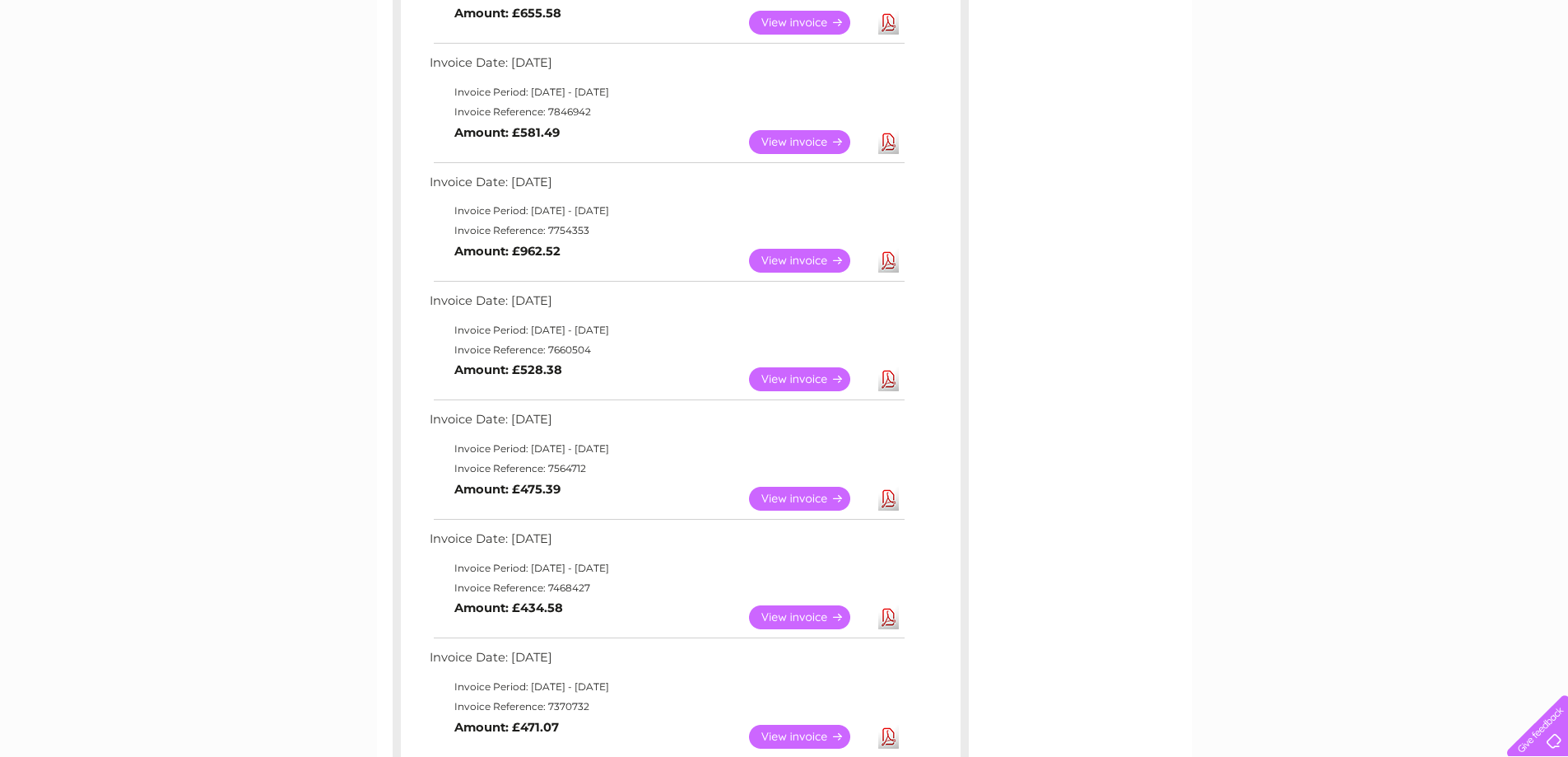
click at [802, 373] on link "View" at bounding box center [810, 379] width 121 height 24
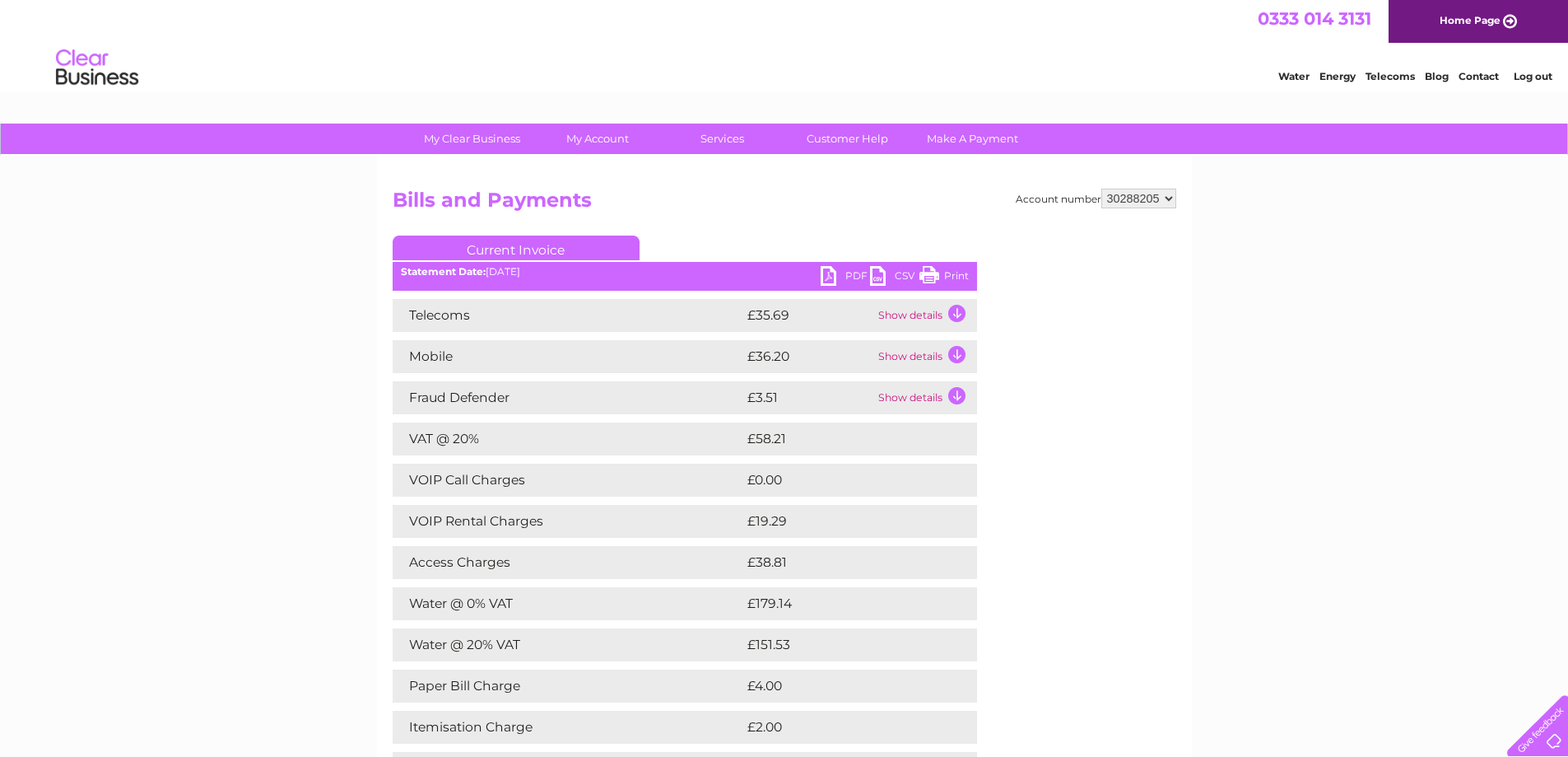
click at [962, 278] on link "Print" at bounding box center [944, 278] width 50 height 24
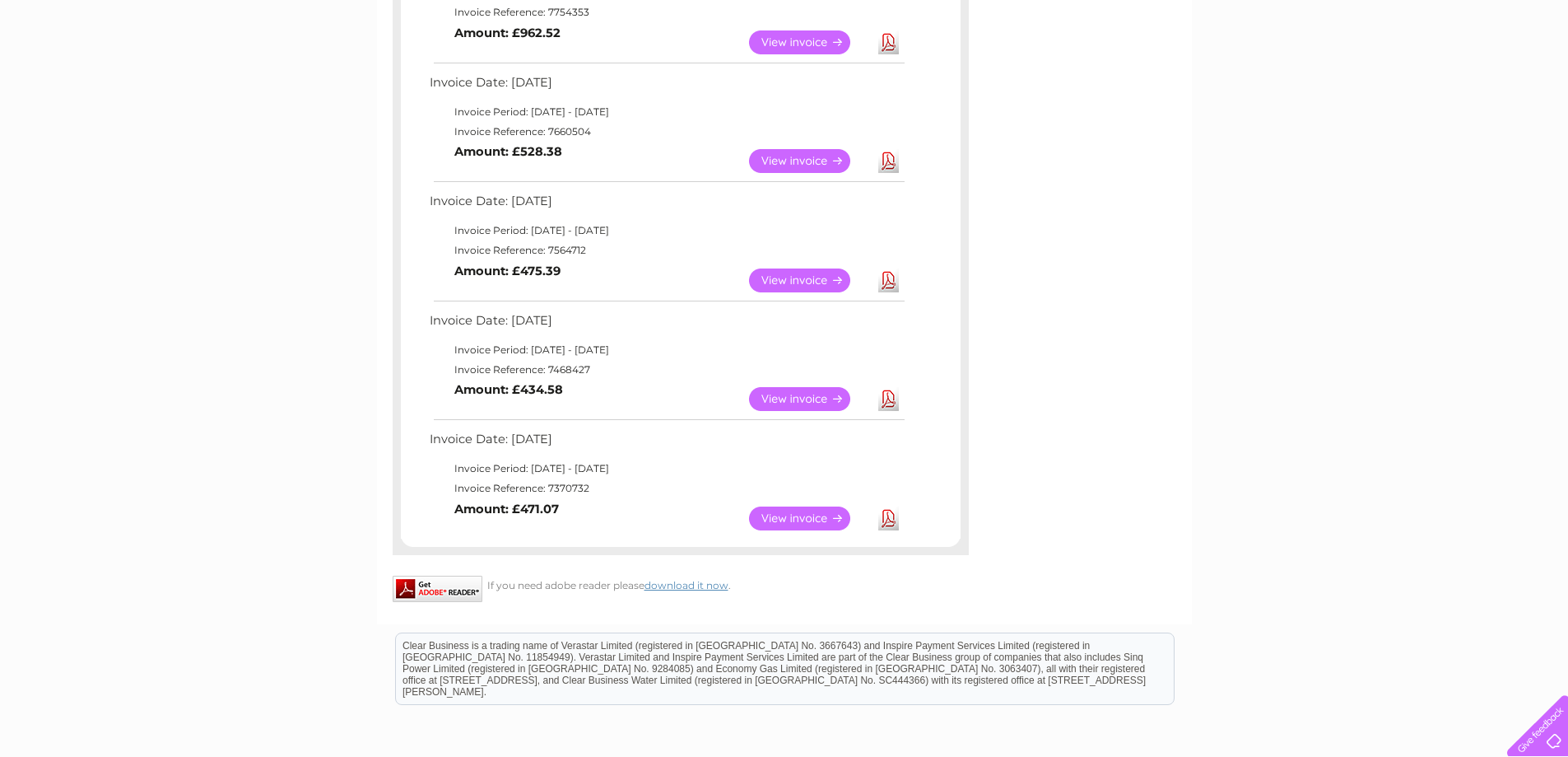
scroll to position [742, 0]
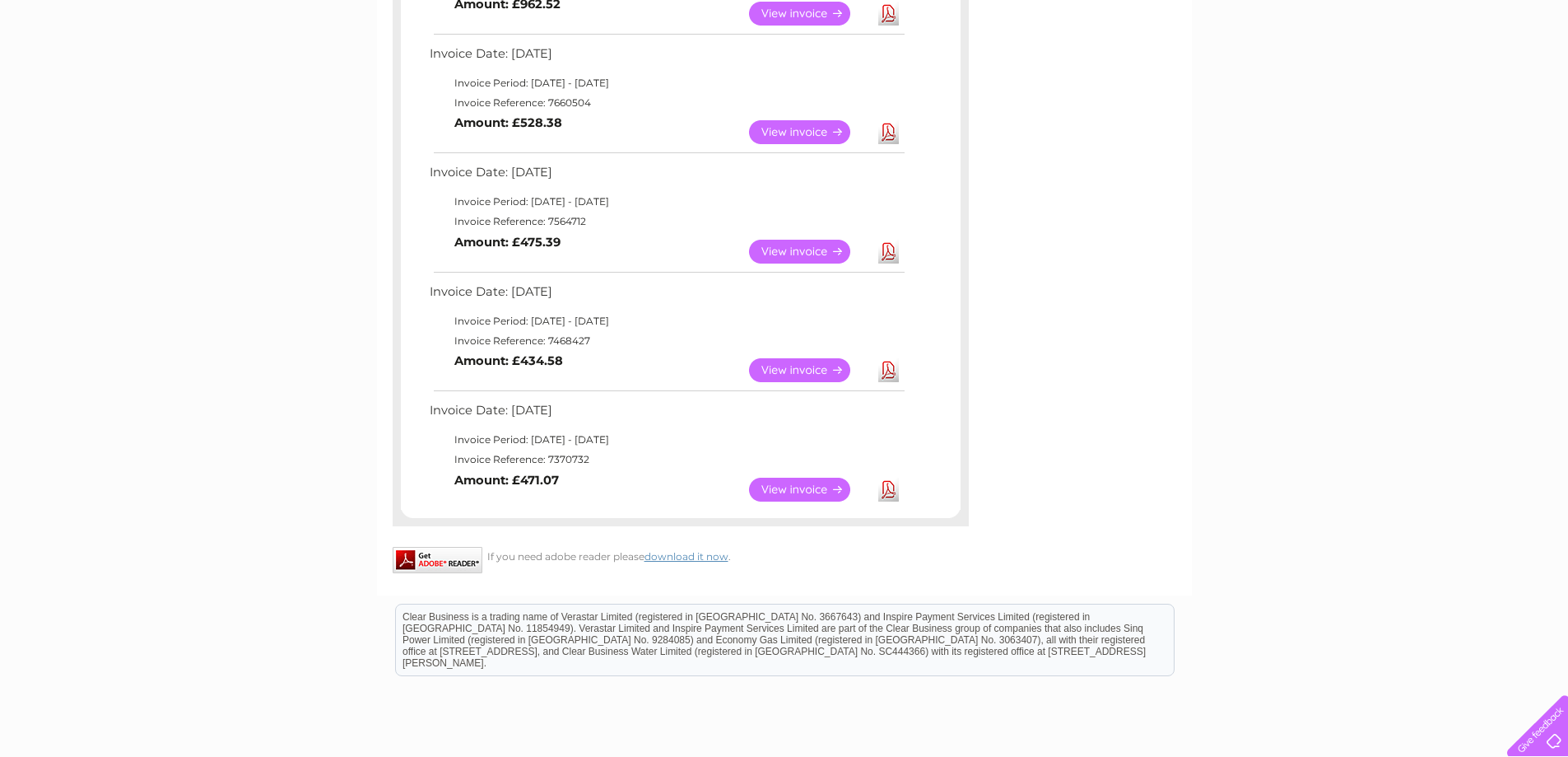
click at [793, 247] on link "View" at bounding box center [810, 252] width 121 height 24
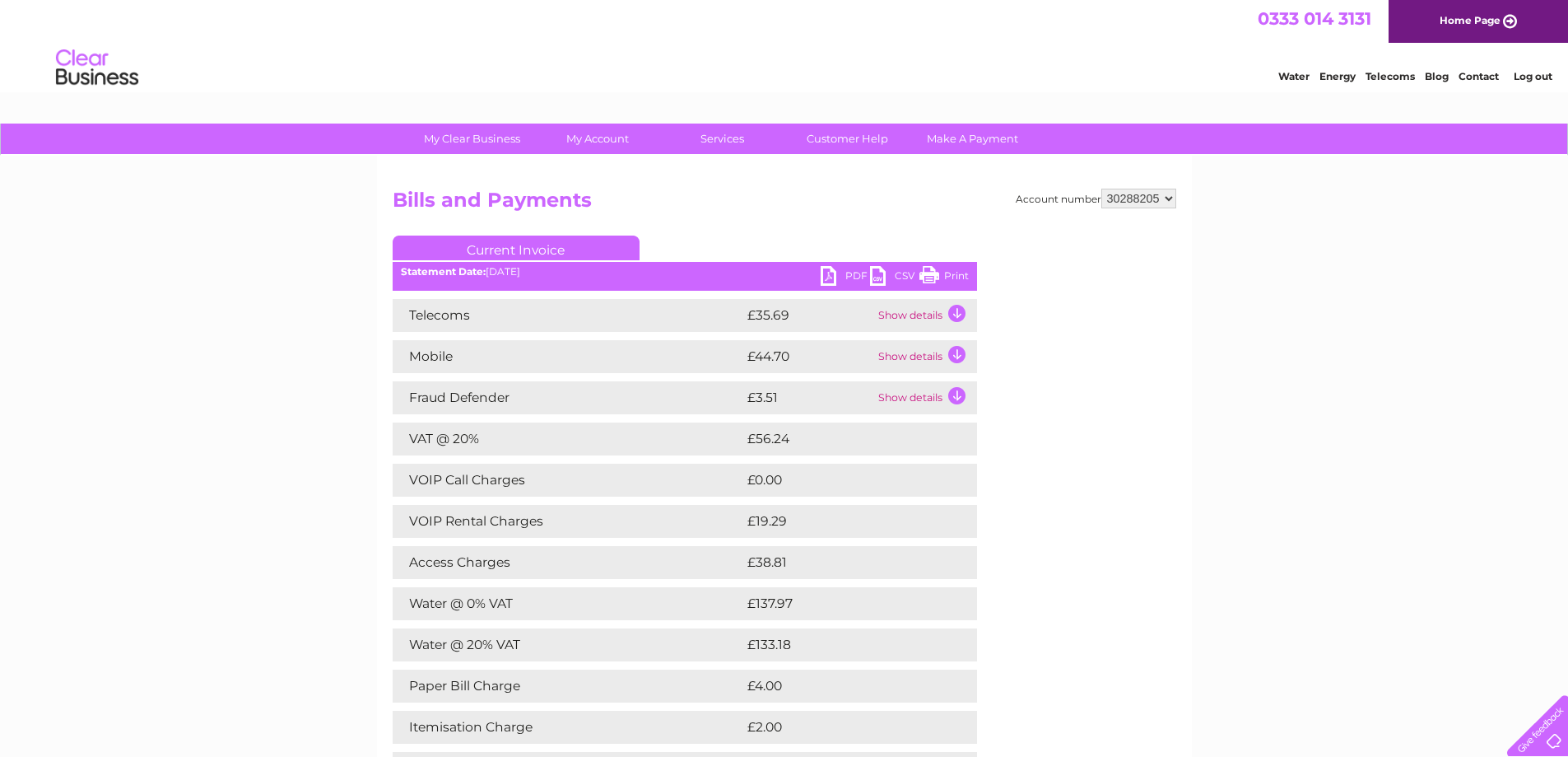
click at [958, 276] on link "Print" at bounding box center [944, 278] width 50 height 24
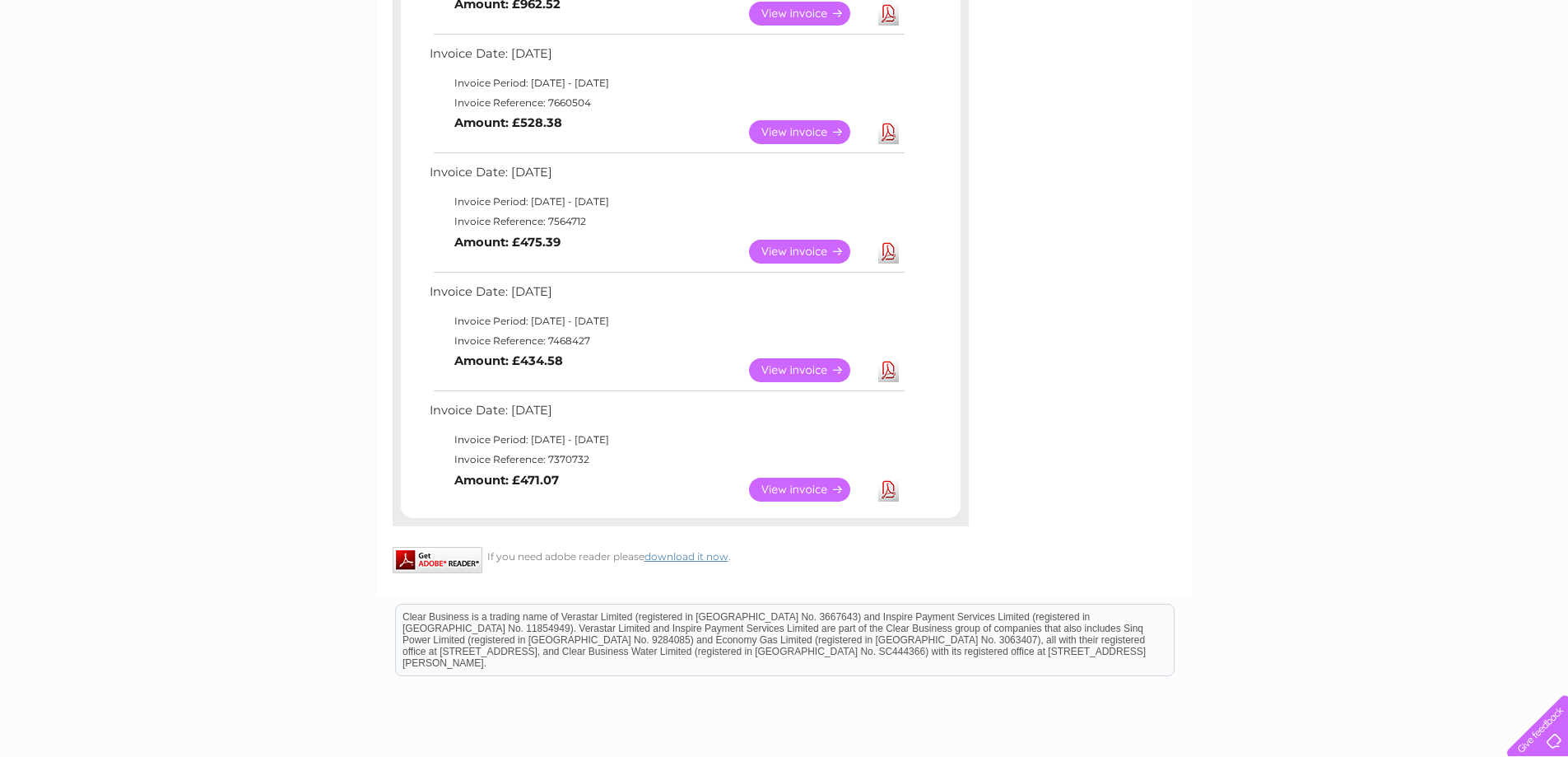
scroll to position [824, 0]
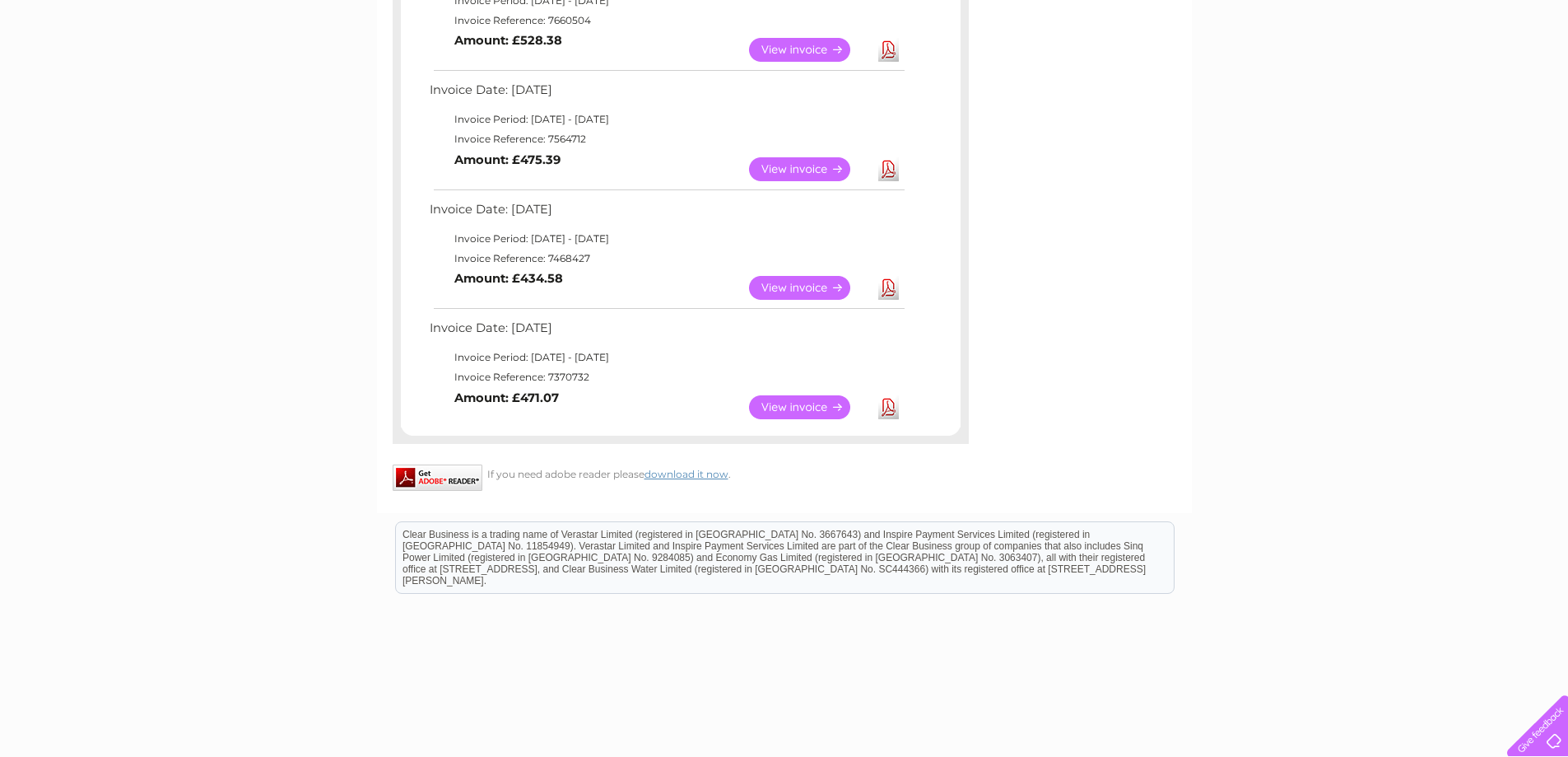
click at [792, 284] on link "View" at bounding box center [810, 288] width 121 height 24
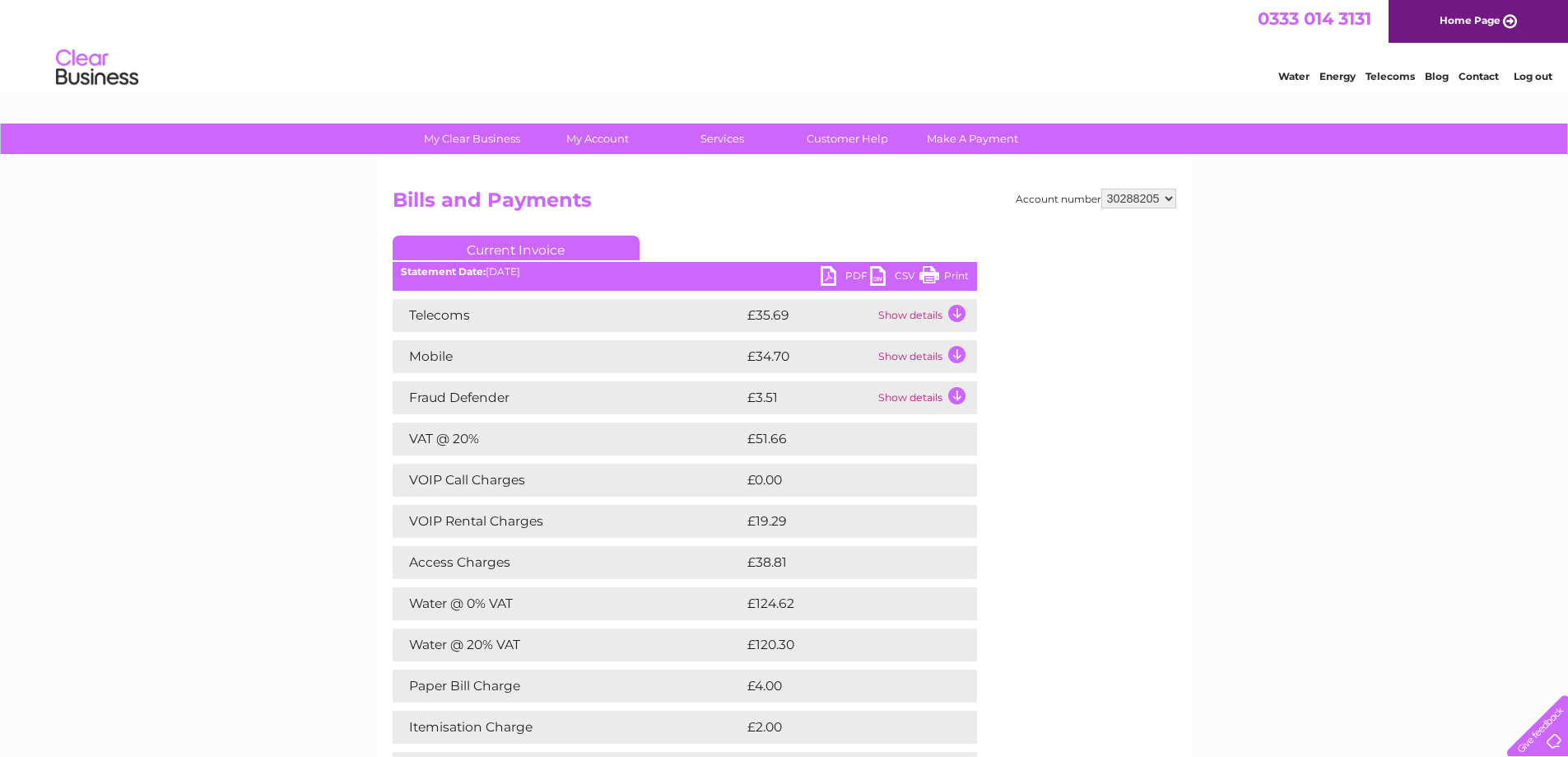
click at [958, 276] on link "Print" at bounding box center [944, 278] width 50 height 24
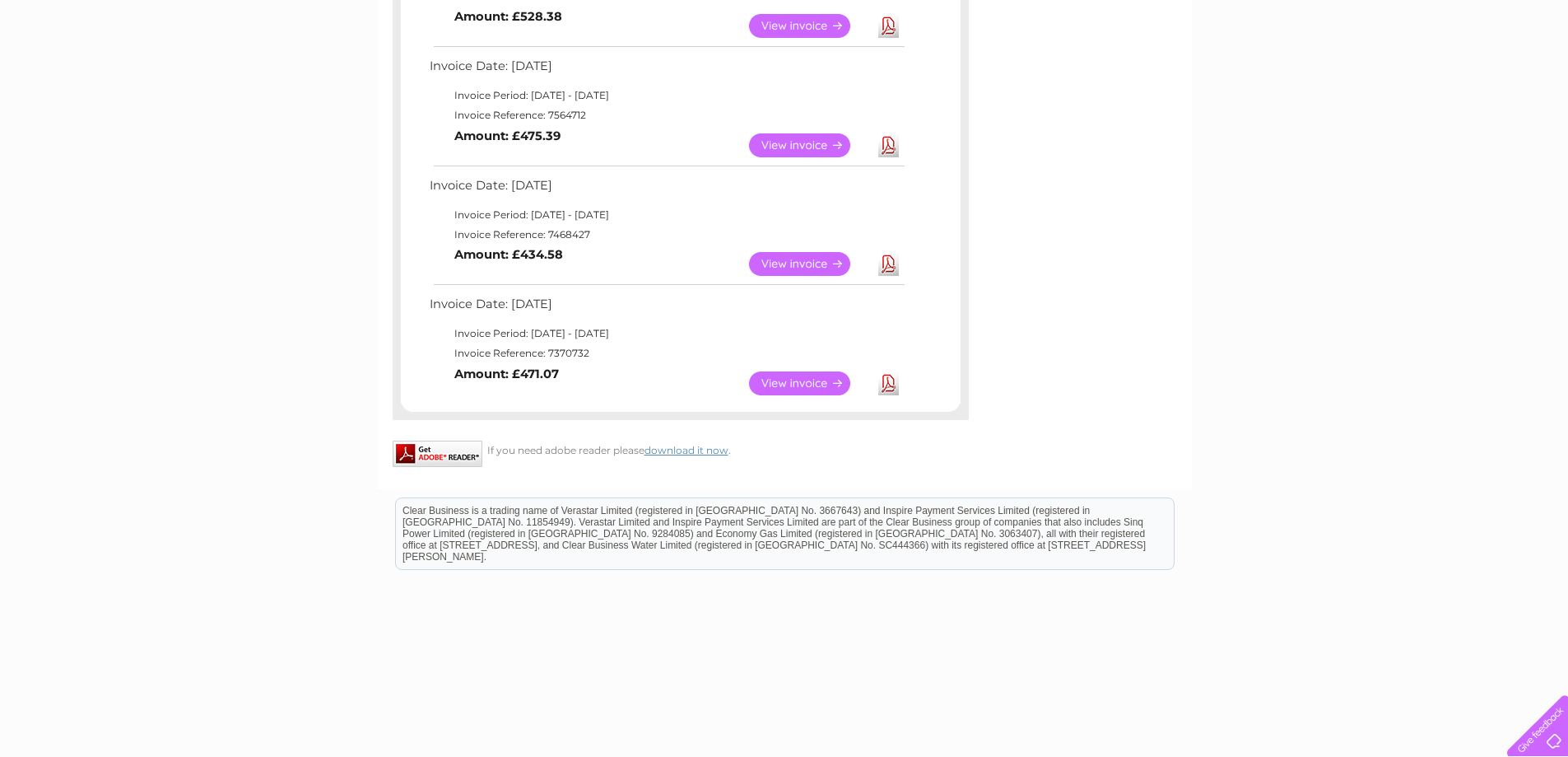
scroll to position [874, 0]
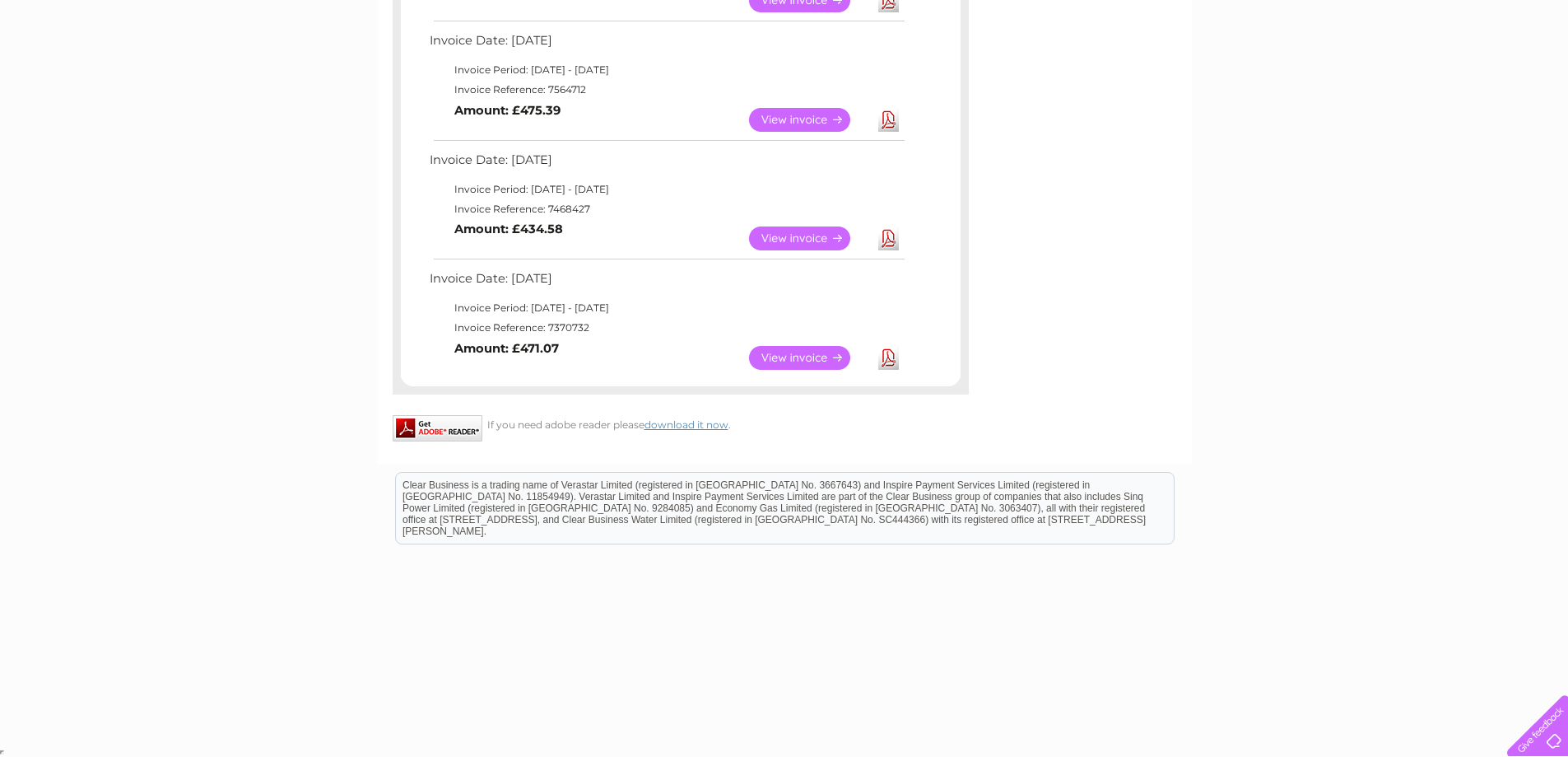
click at [780, 358] on link "View" at bounding box center [810, 358] width 121 height 24
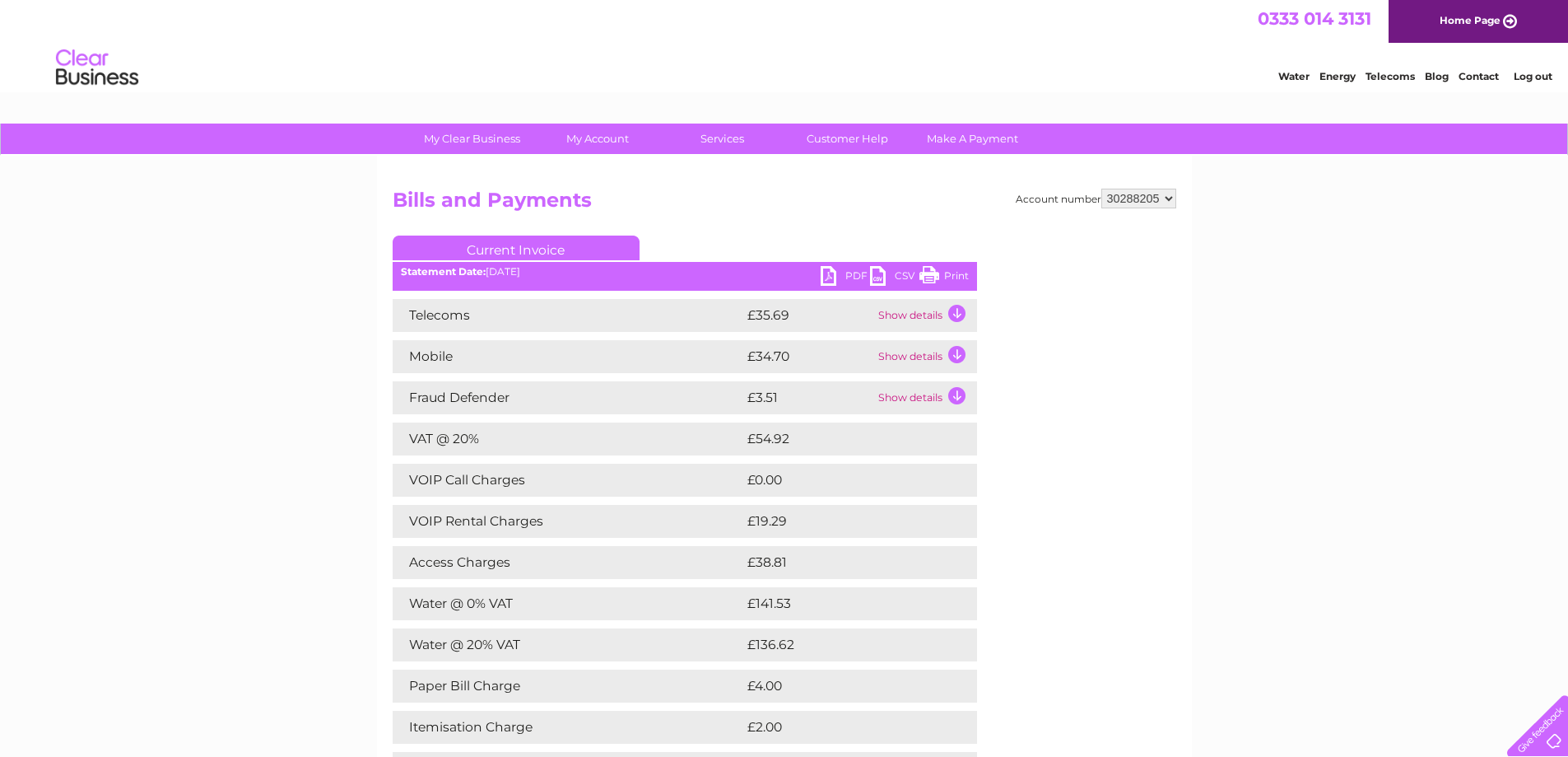
click at [957, 276] on link "Print" at bounding box center [944, 278] width 50 height 24
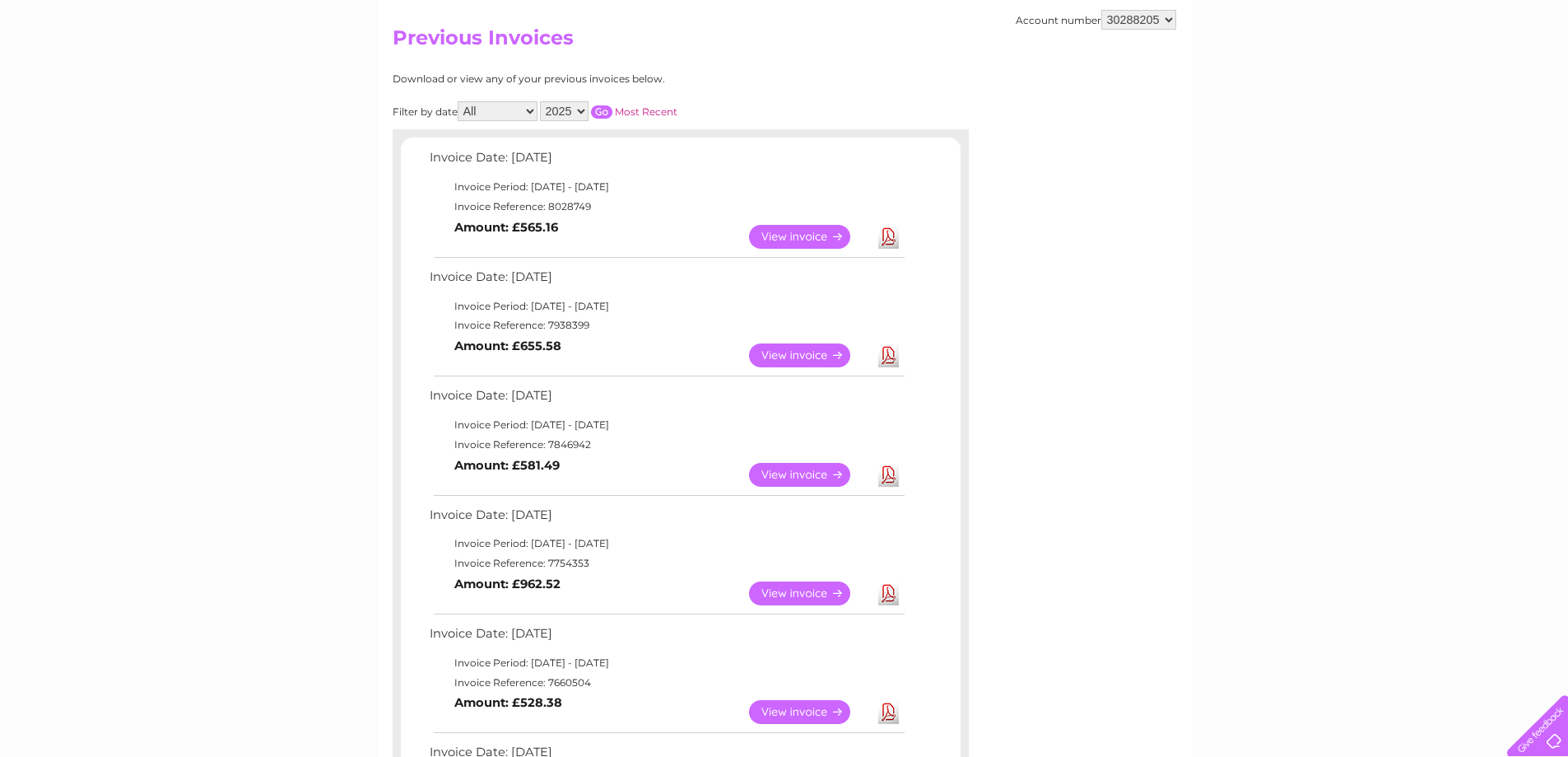
scroll to position [51, 0]
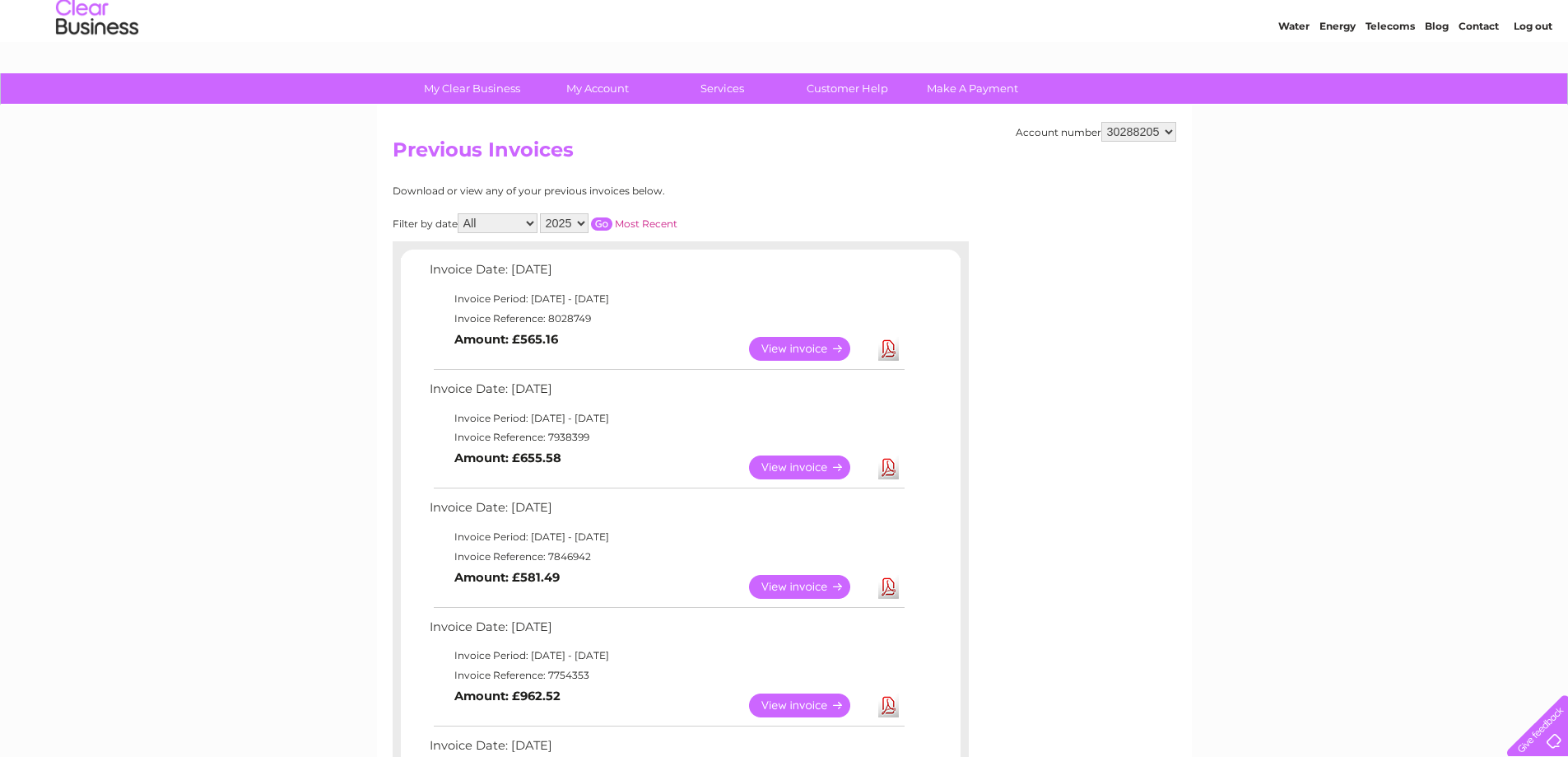
click at [581, 221] on select "2025 2024 2023" at bounding box center [564, 223] width 49 height 19
select select "2024"
click at [542, 213] on select "2025 2024 2023" at bounding box center [564, 223] width 49 height 19
click at [605, 220] on input "button" at bounding box center [601, 224] width 21 height 13
click at [609, 224] on input "button" at bounding box center [601, 224] width 21 height 13
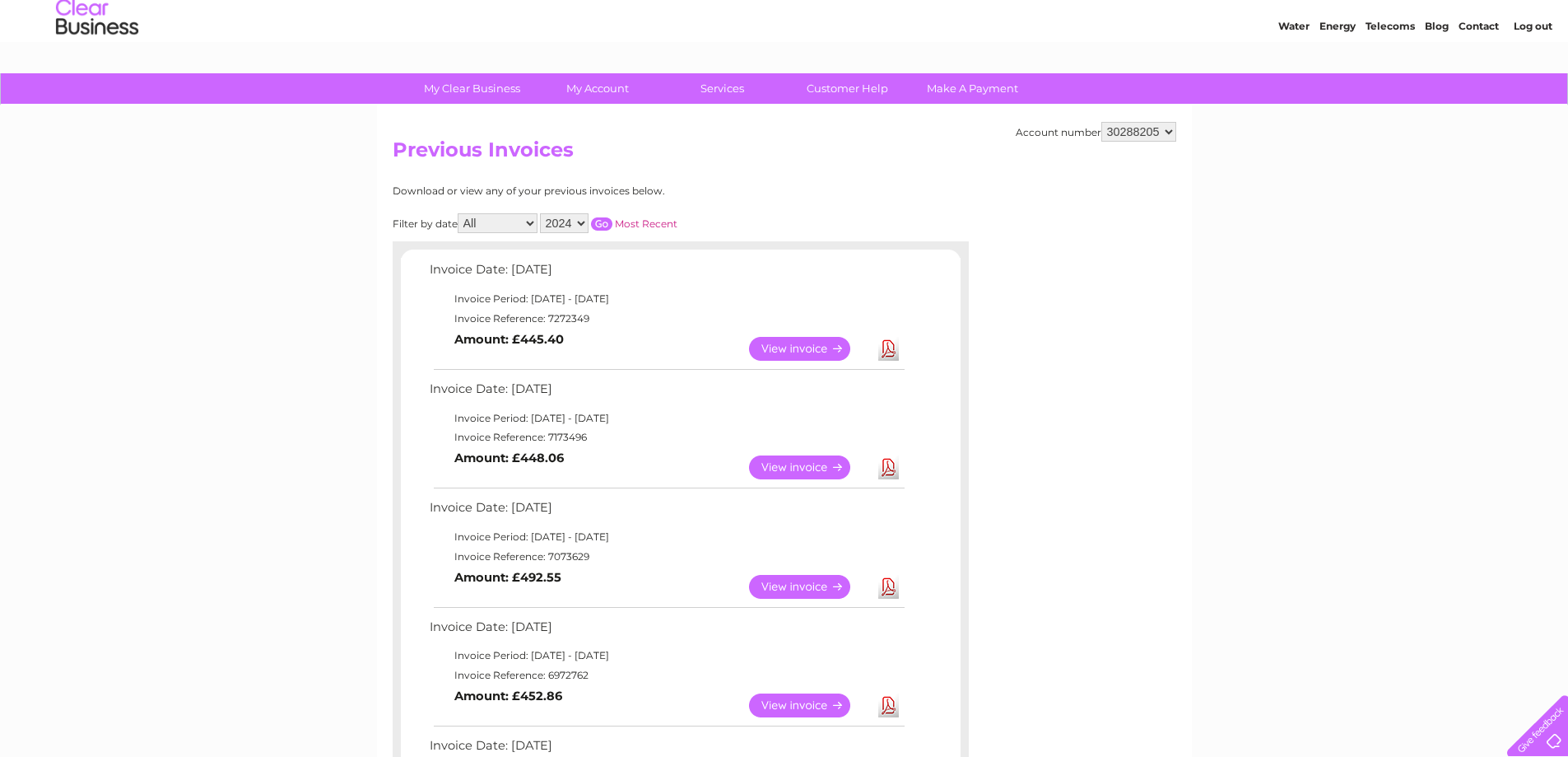
click at [606, 224] on input "button" at bounding box center [601, 224] width 21 height 13
click at [635, 221] on link "Most Recent" at bounding box center [647, 223] width 63 height 12
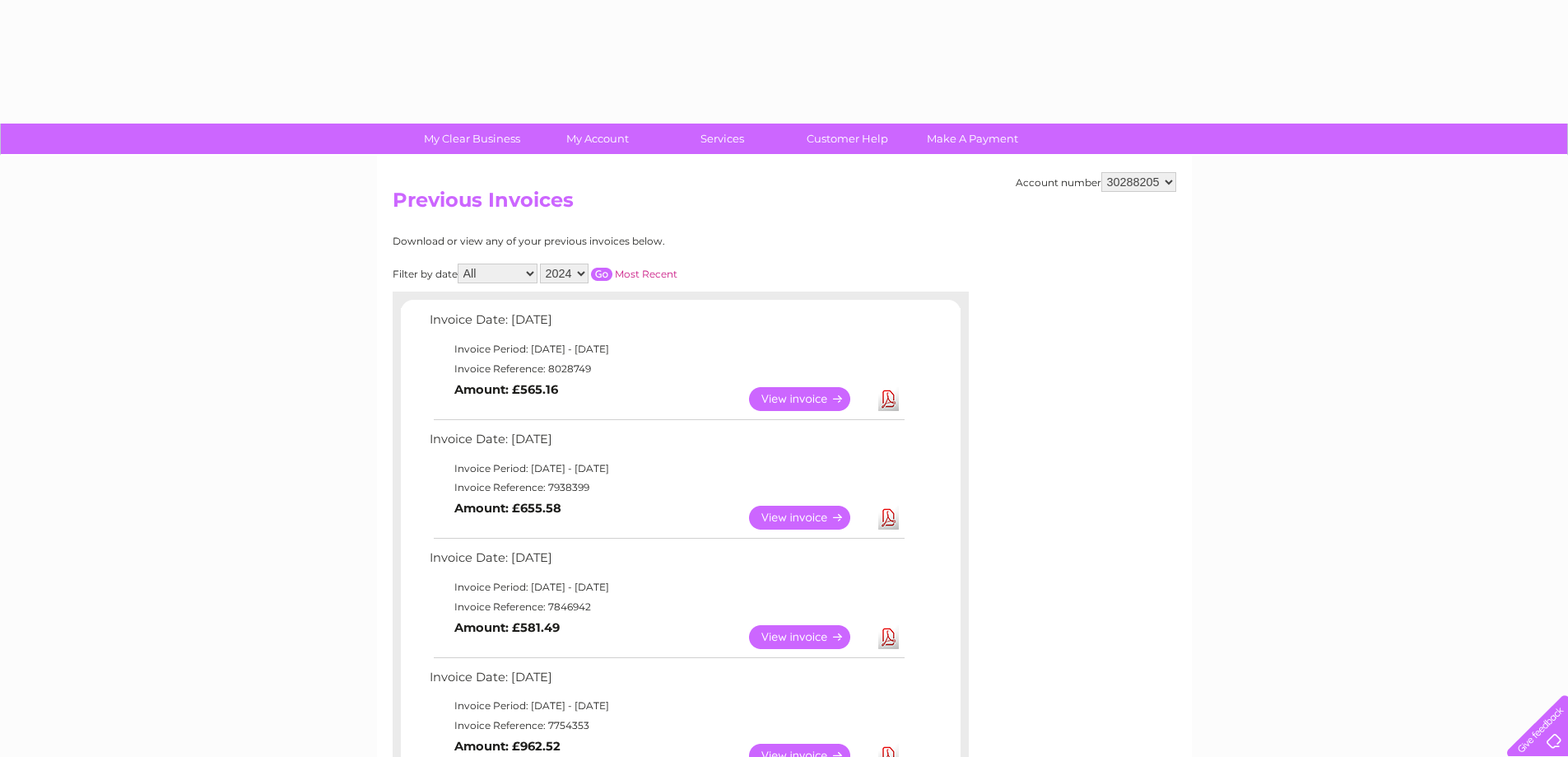
select select "2024"
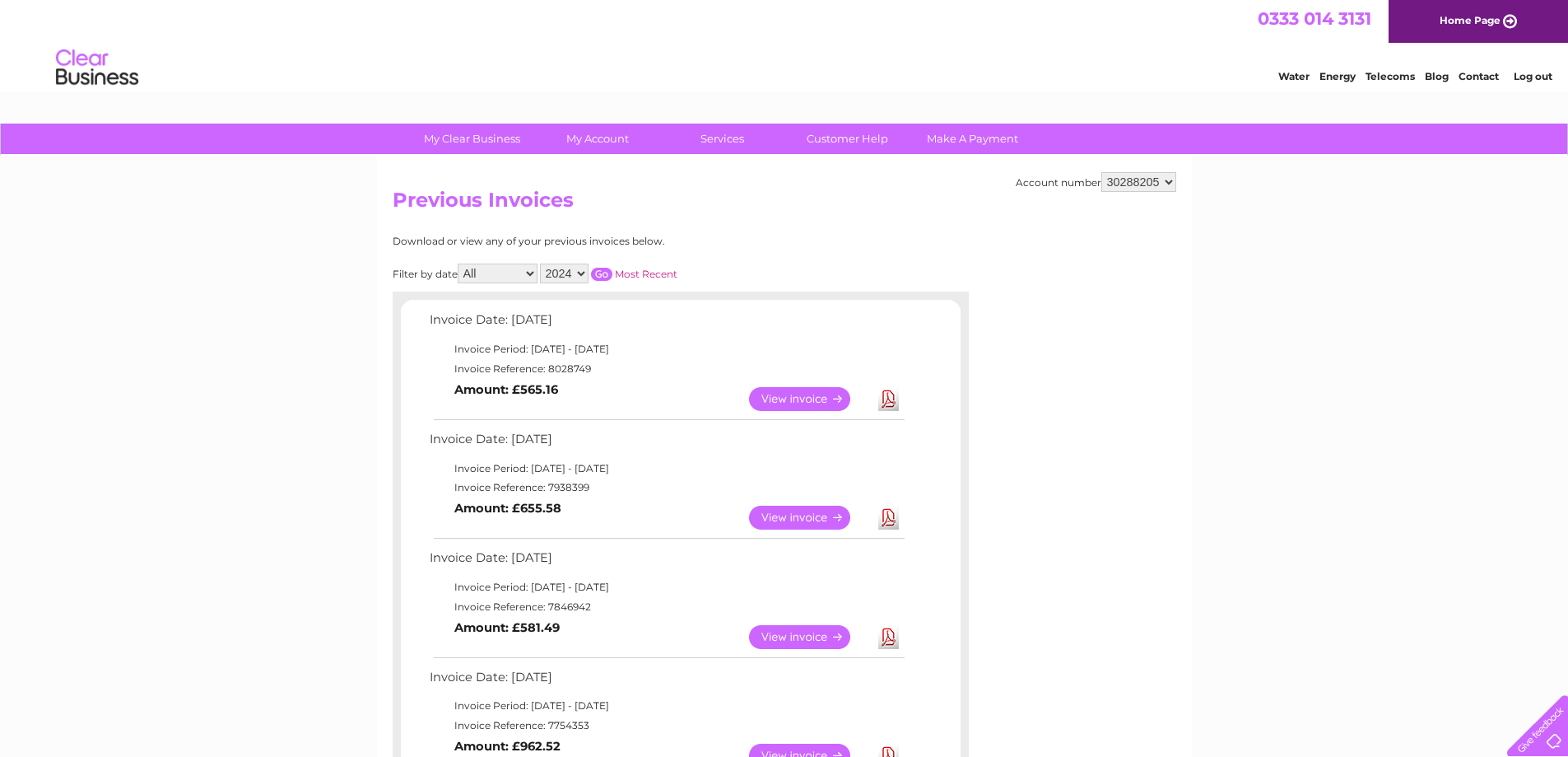
click at [602, 278] on input "button" at bounding box center [601, 274] width 21 height 13
click at [602, 275] on input "button" at bounding box center [601, 274] width 21 height 13
click at [804, 401] on link "View" at bounding box center [810, 399] width 121 height 24
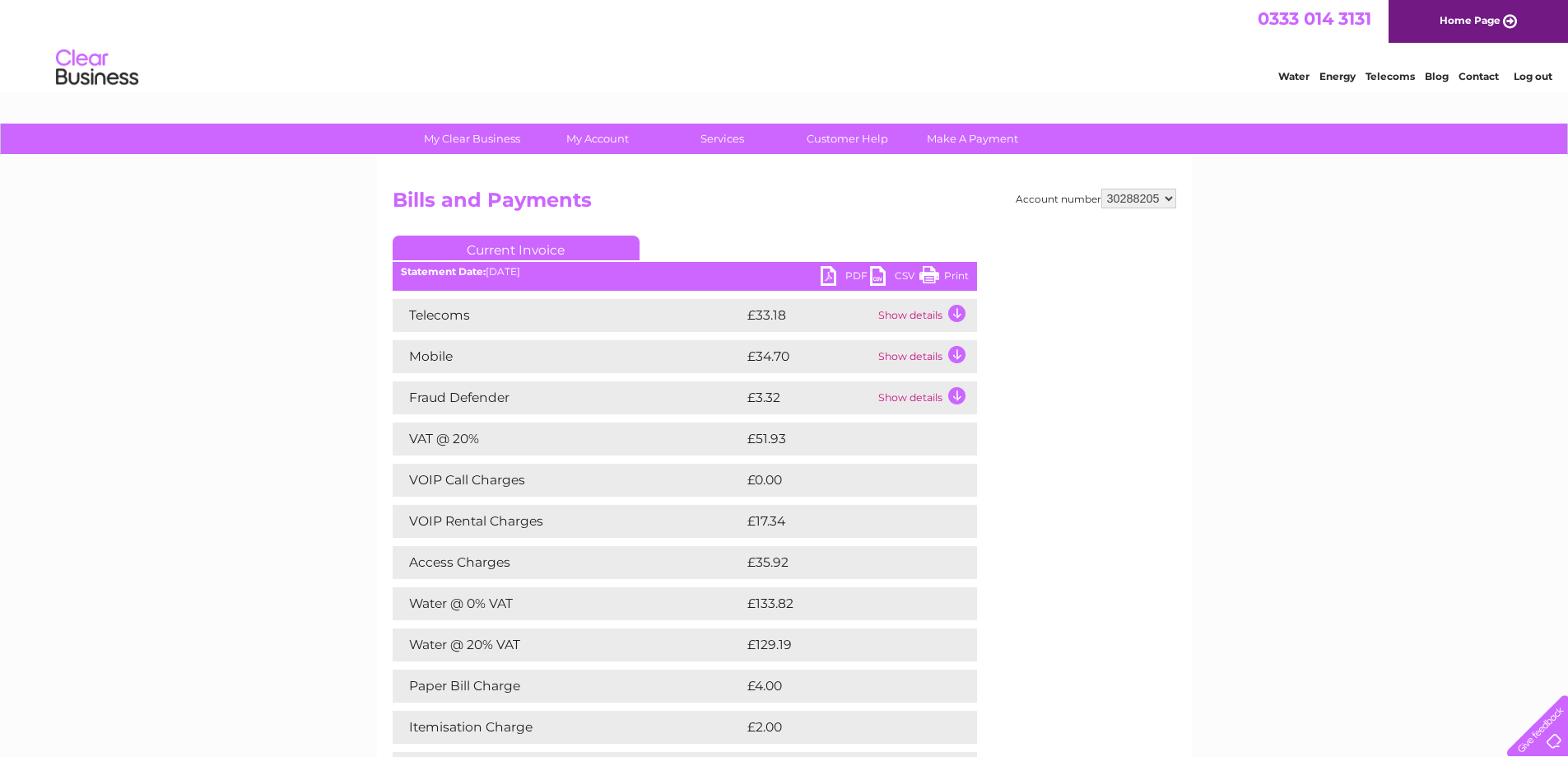
click at [955, 277] on link "Print" at bounding box center [944, 278] width 50 height 24
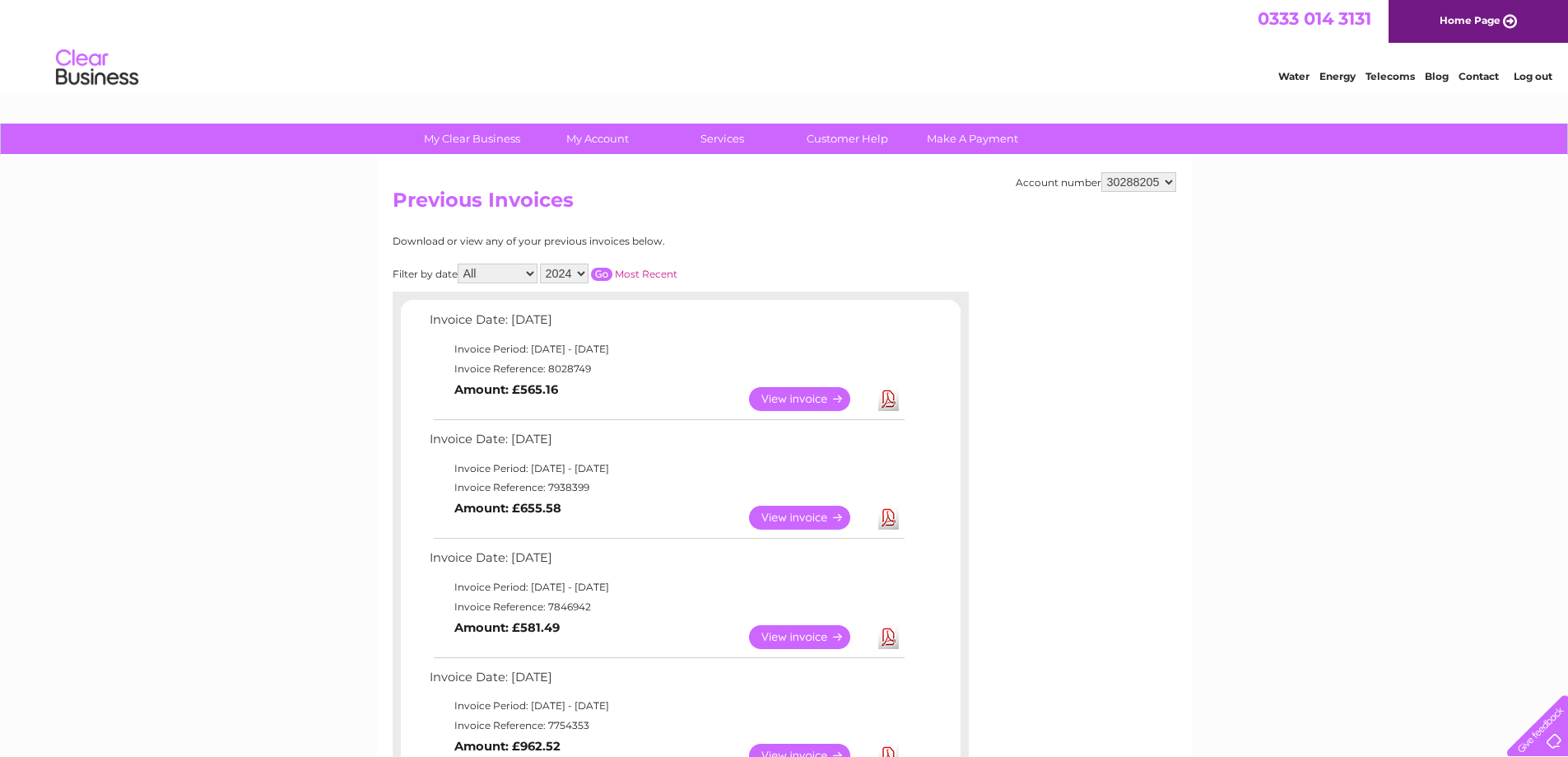
click at [581, 269] on select "2025 2024 2023" at bounding box center [564, 272] width 49 height 19
select select "2025"
click at [542, 263] on select "2025 2024 2023" at bounding box center [564, 272] width 49 height 19
click at [600, 273] on input "button" at bounding box center [601, 274] width 21 height 13
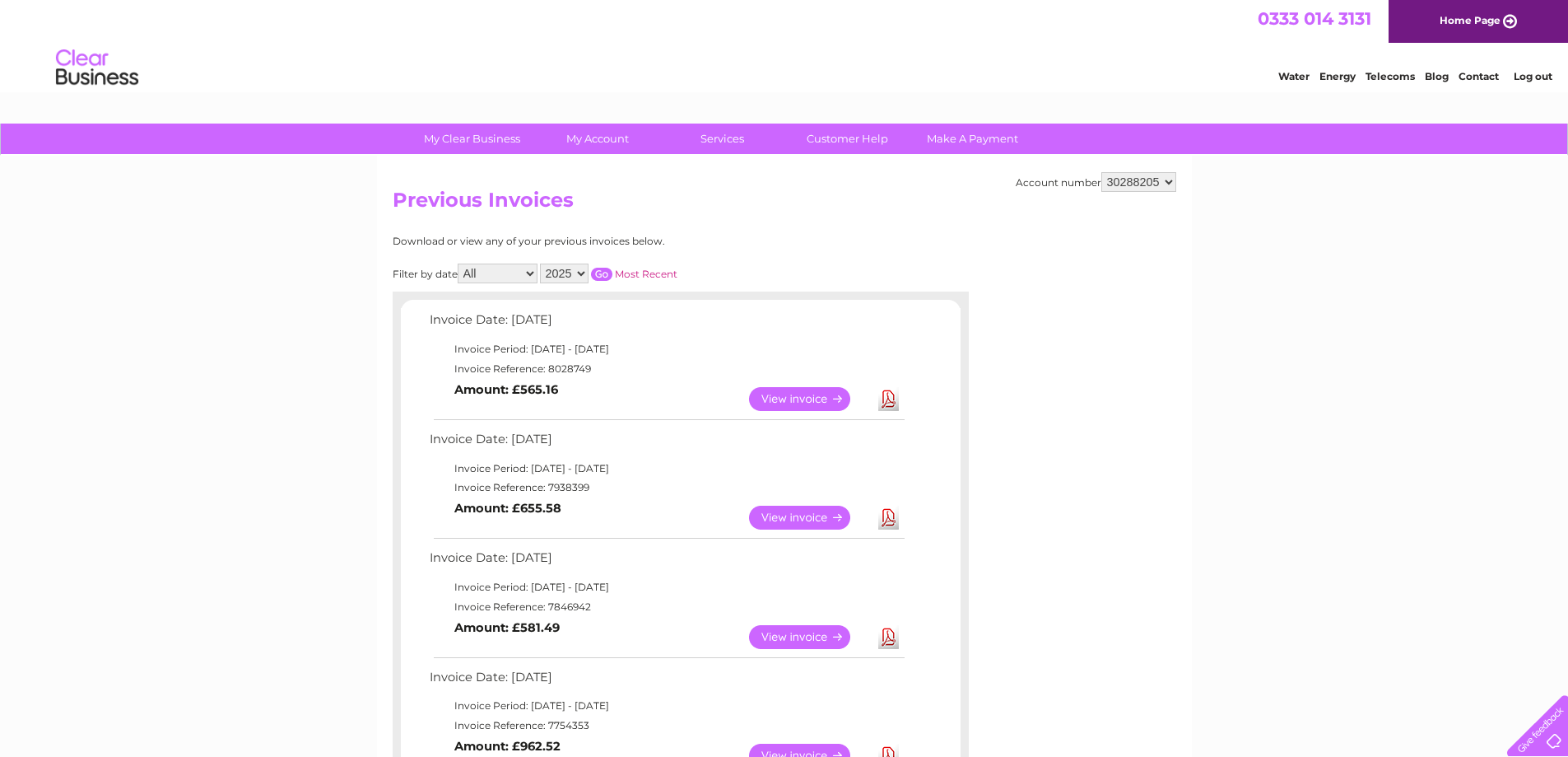
click at [600, 273] on input "button" at bounding box center [601, 274] width 21 height 13
click at [601, 272] on input "button" at bounding box center [601, 274] width 21 height 13
click at [608, 273] on input "button" at bounding box center [601, 274] width 21 height 13
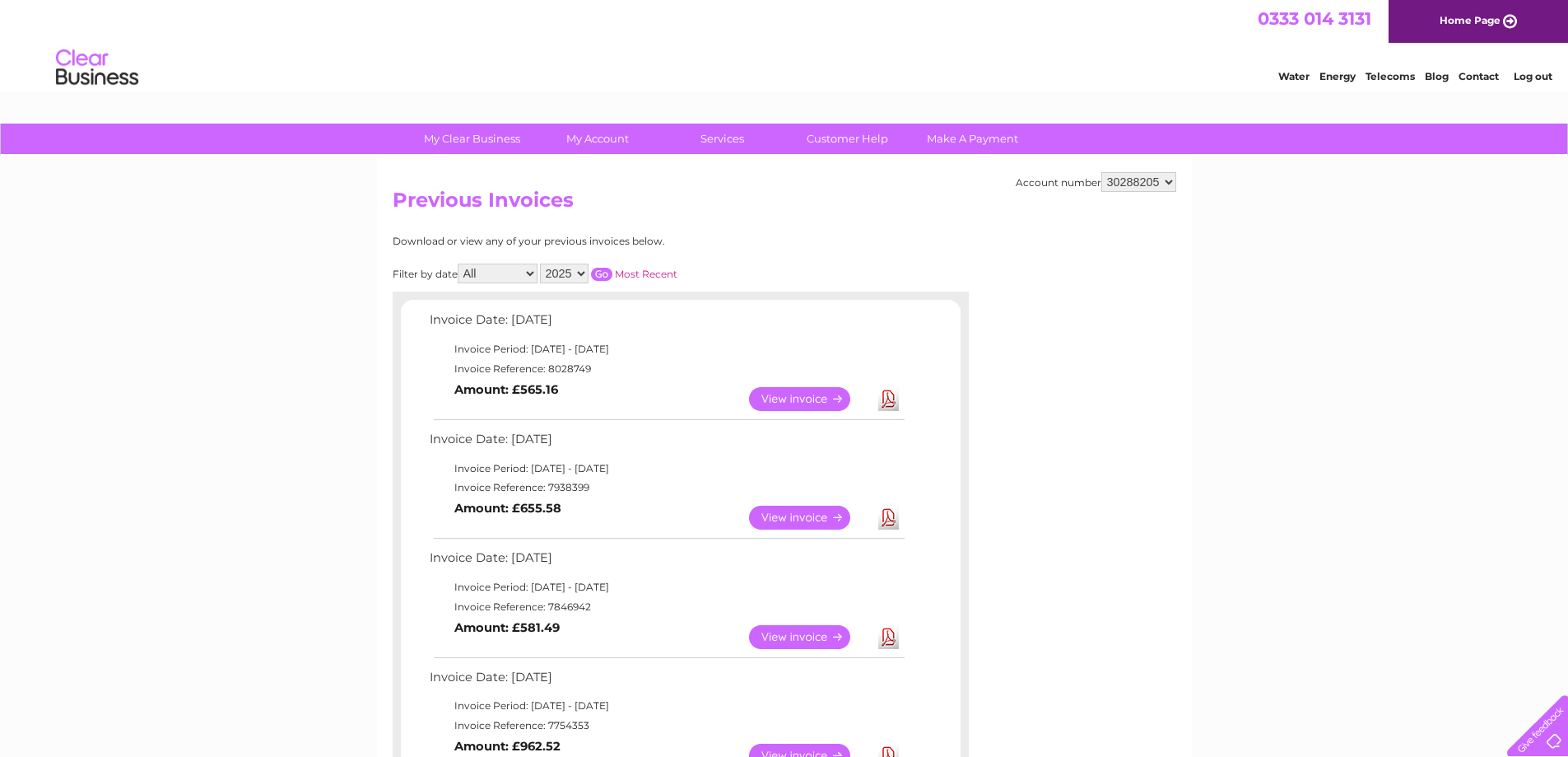
click at [603, 271] on input "button" at bounding box center [601, 274] width 21 height 13
click at [602, 265] on div "Filter by date All January February March April May June July August September …" at bounding box center [609, 272] width 432 height 19
click at [602, 276] on input "button" at bounding box center [601, 274] width 21 height 13
click at [599, 270] on input "button" at bounding box center [601, 274] width 21 height 13
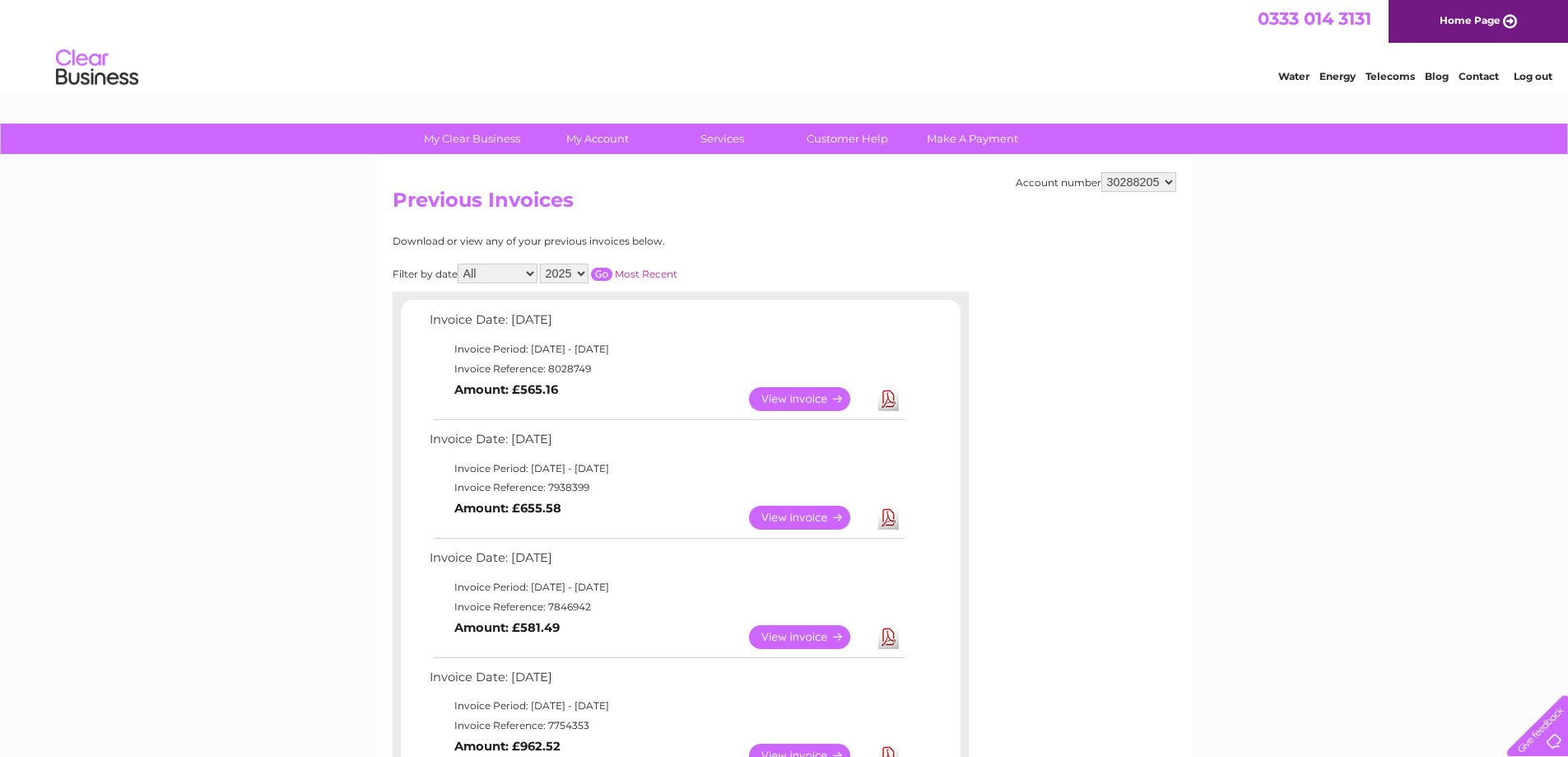
click at [606, 274] on input "button" at bounding box center [601, 274] width 21 height 13
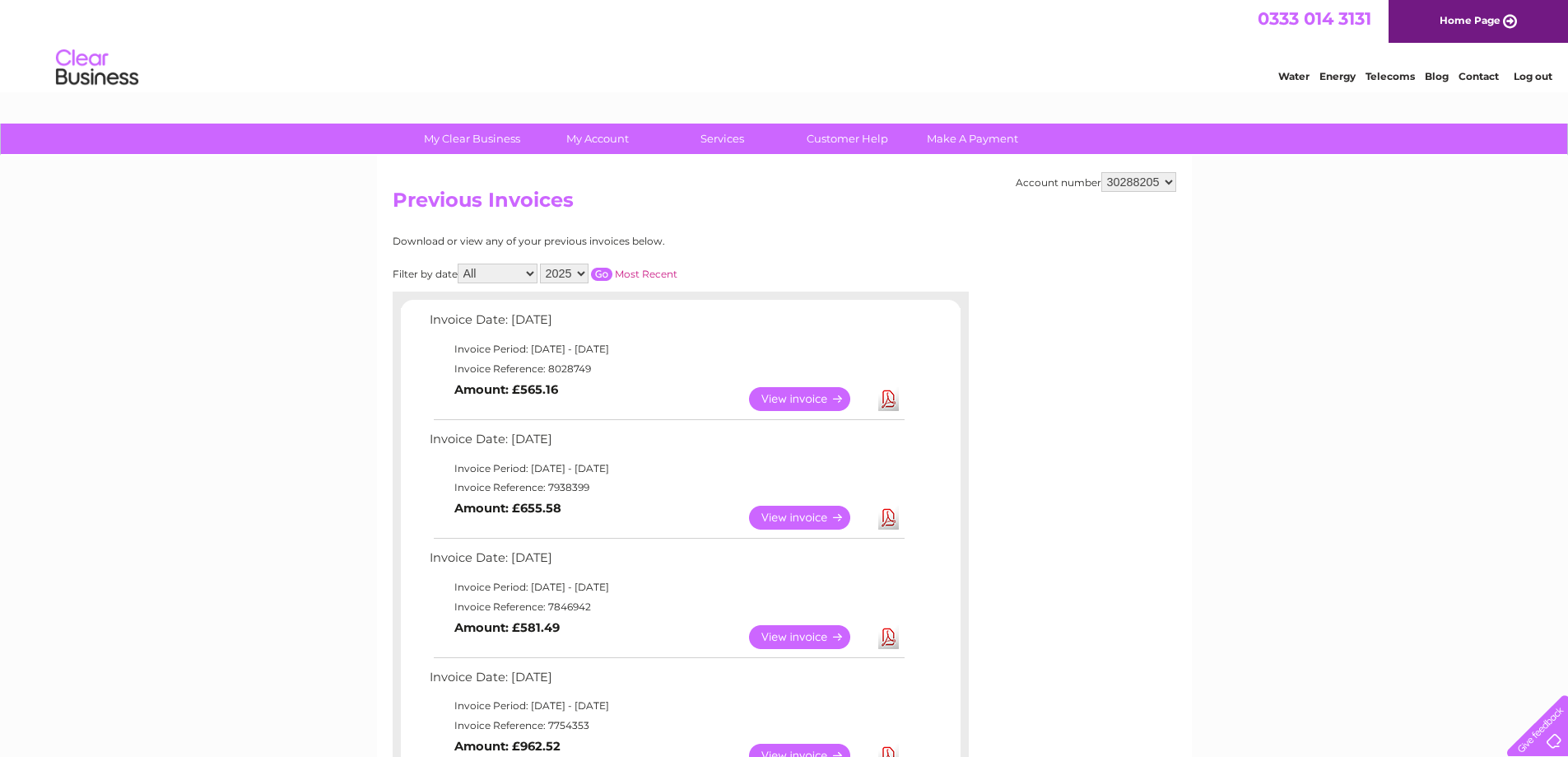
click at [606, 274] on input "button" at bounding box center [601, 274] width 21 height 13
click at [605, 277] on input "button" at bounding box center [601, 274] width 21 height 13
click at [604, 279] on input "button" at bounding box center [601, 274] width 21 height 13
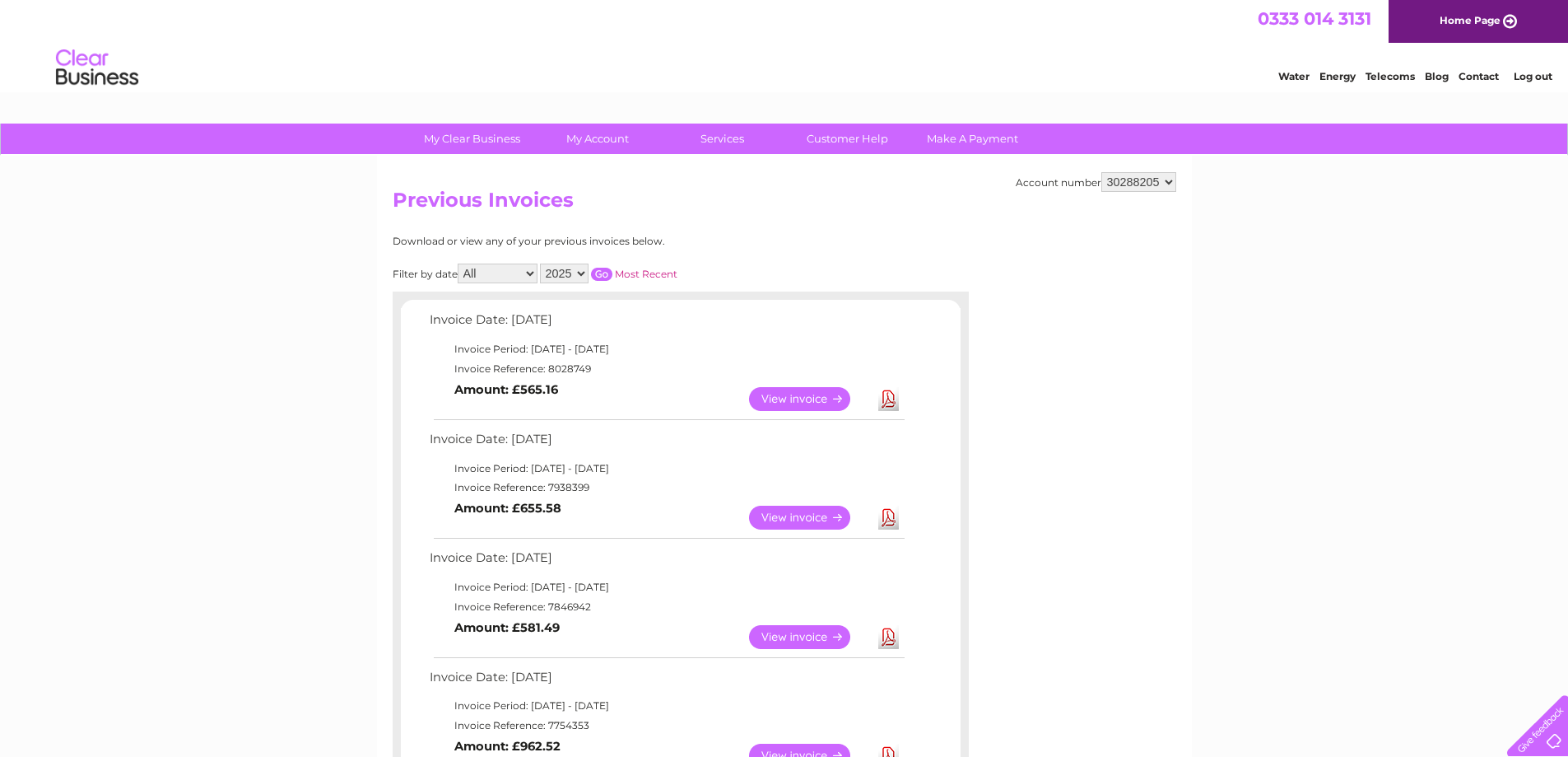
click at [1539, 76] on link "Log out" at bounding box center [1533, 75] width 39 height 12
